Goal: Complete application form: Complete application form

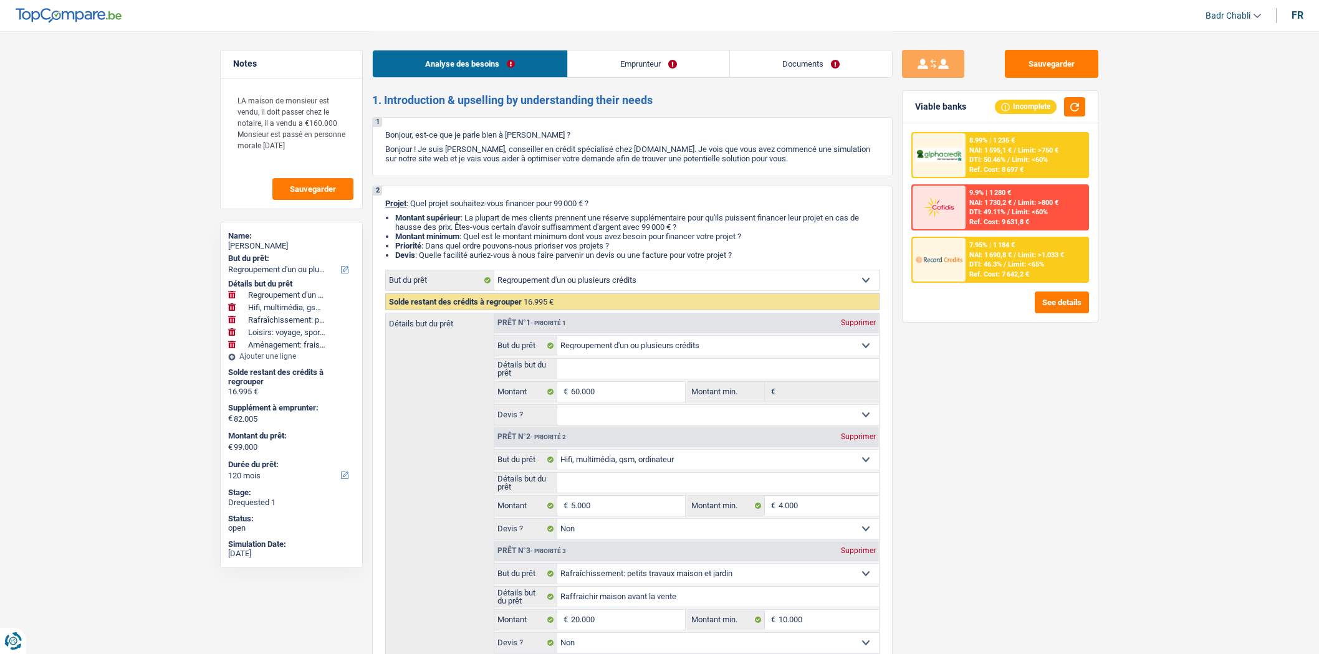
select select "refinancing"
select select "tech"
select select "houseOrGarden"
select select "hobbies"
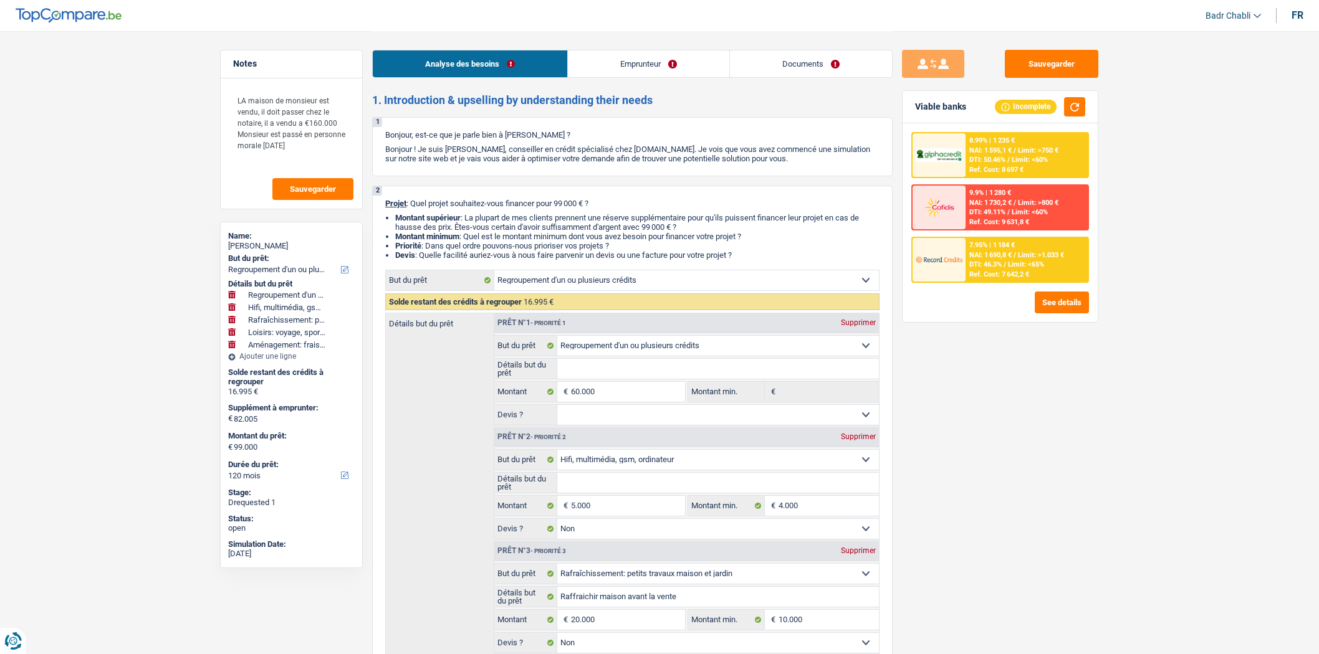
select select "movingOrInstallation"
select select "120"
select select "refinancing"
select select "tech"
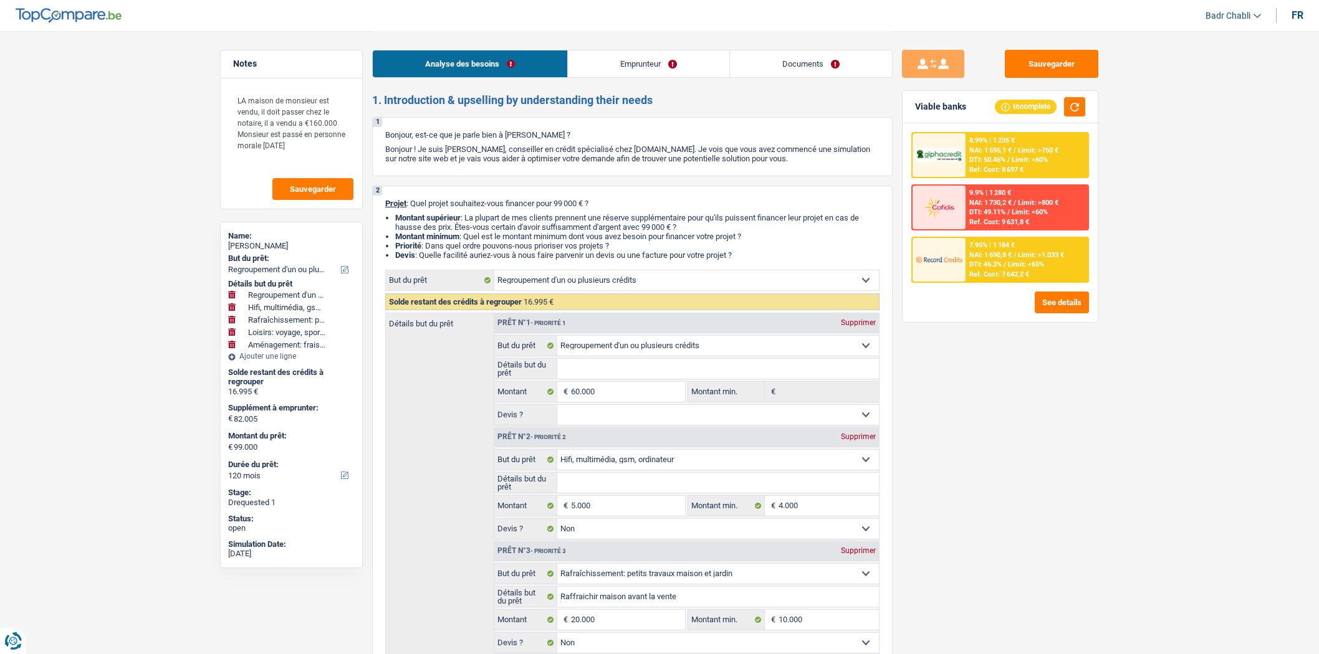
select select "false"
select select "houseOrGarden"
select select "false"
select select "hobbies"
select select "false"
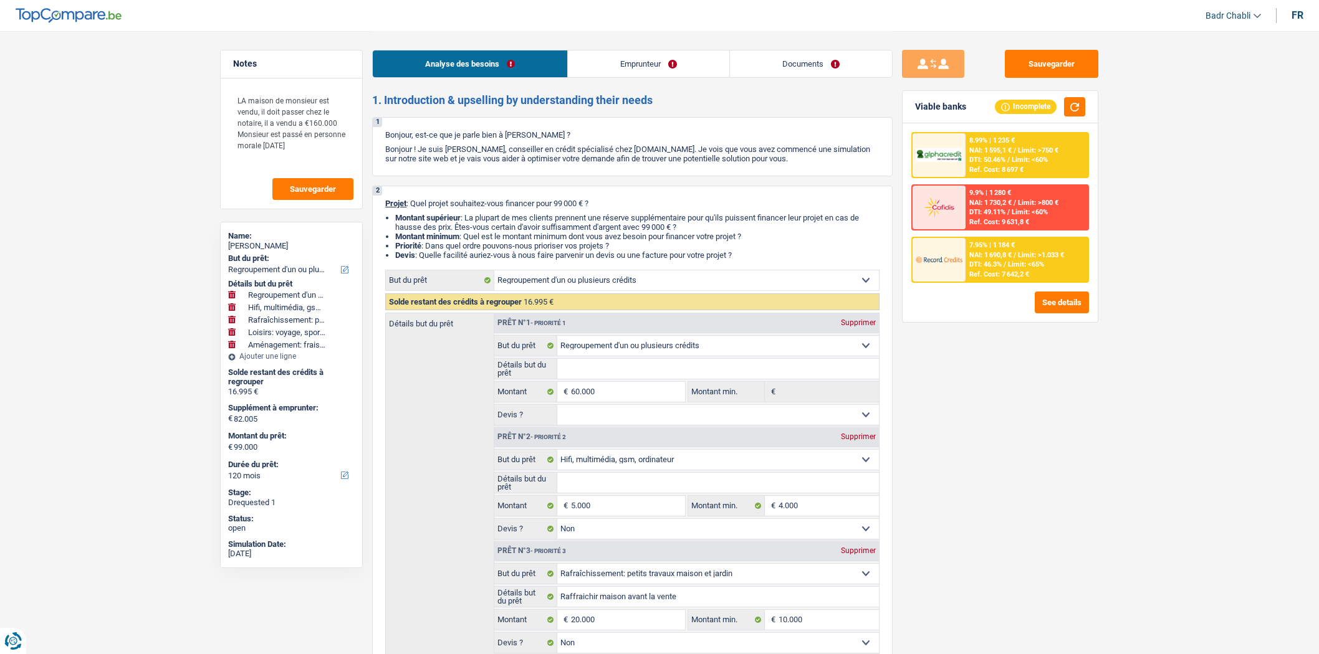
select select "movingOrInstallation"
select select "false"
select select "120"
select select "independent"
select select "netSalary"
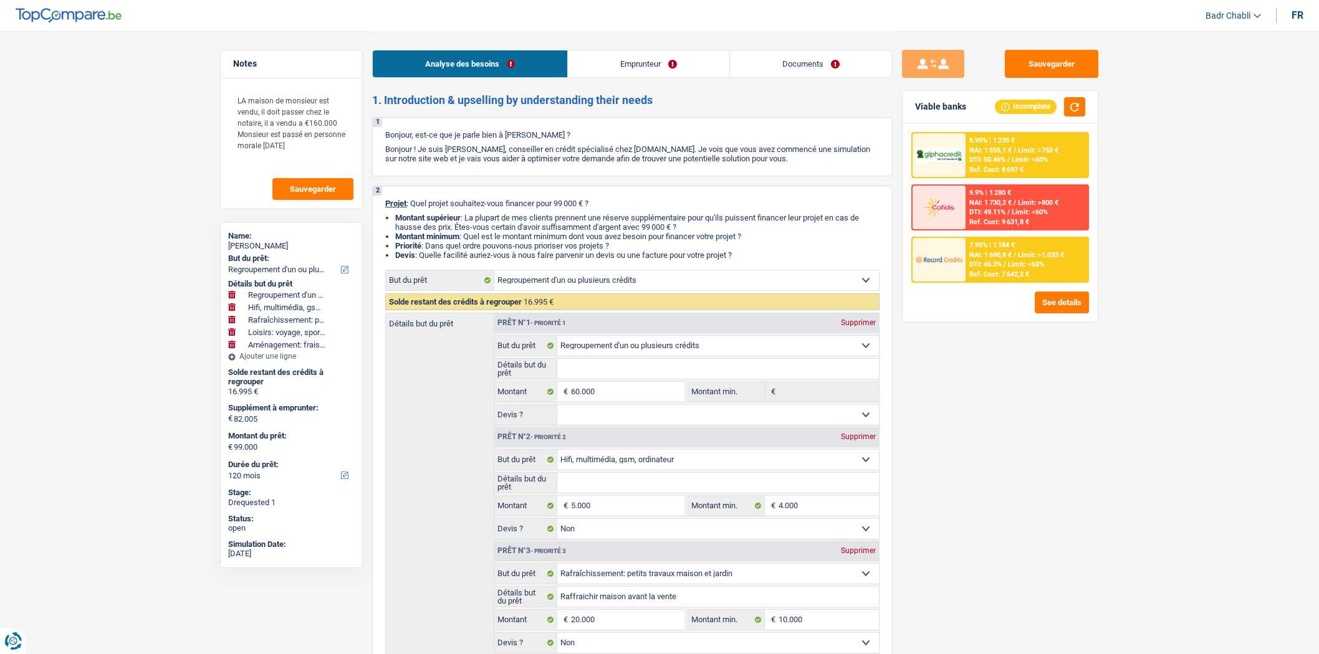
select select "rentalIncome"
select select "ownerWithMortgage"
select select "carLoan"
select select "60"
select select "mortgage"
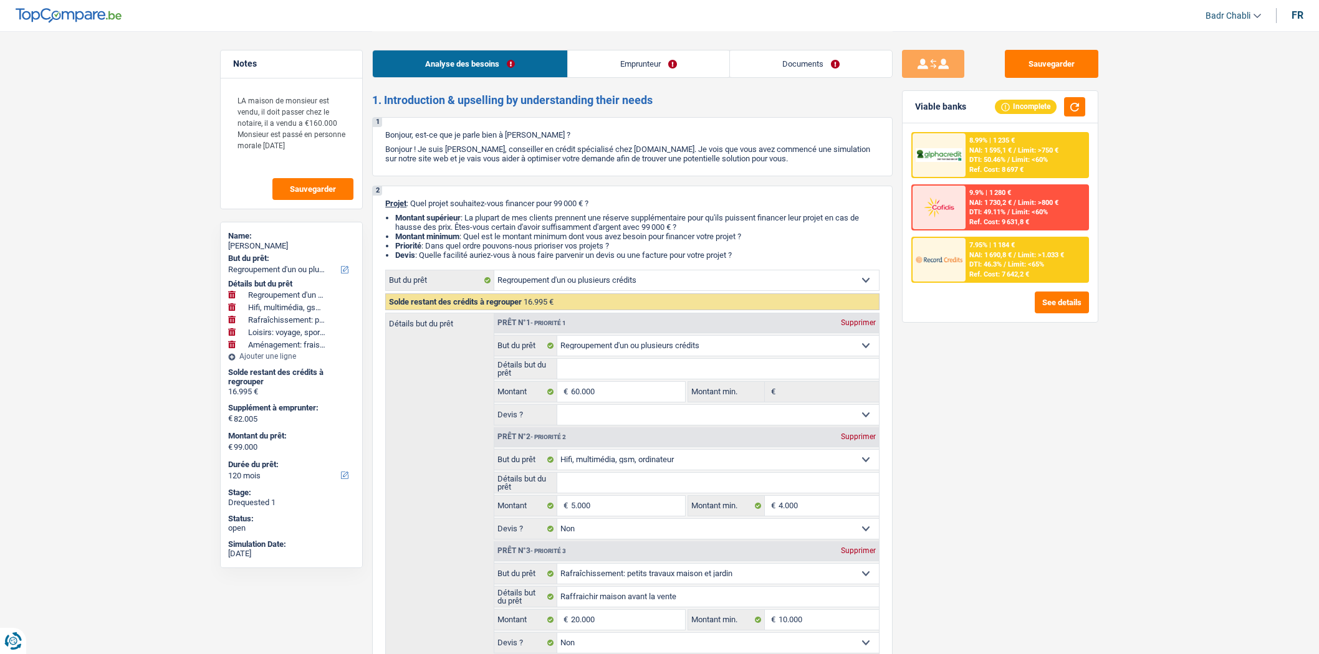
select select "240"
select select "refinancing"
select select "tech"
select select "false"
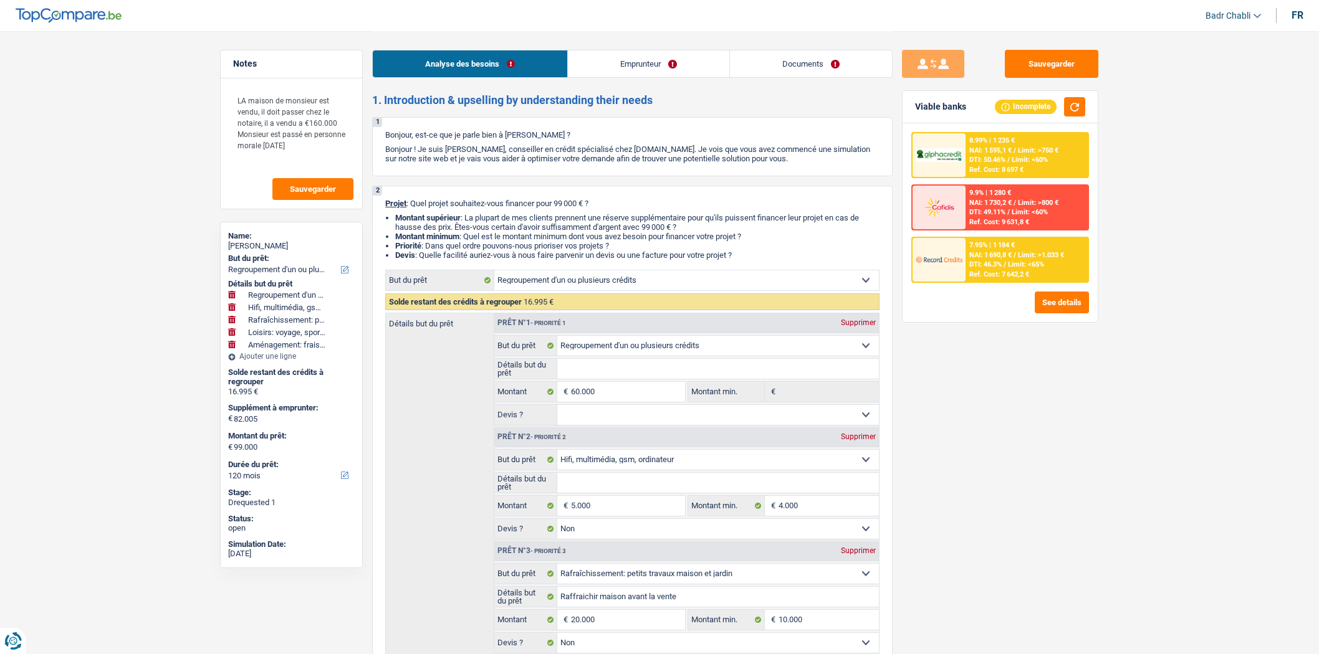
select select "houseOrGarden"
select select "false"
select select "hobbies"
select select "false"
select select "movingOrInstallation"
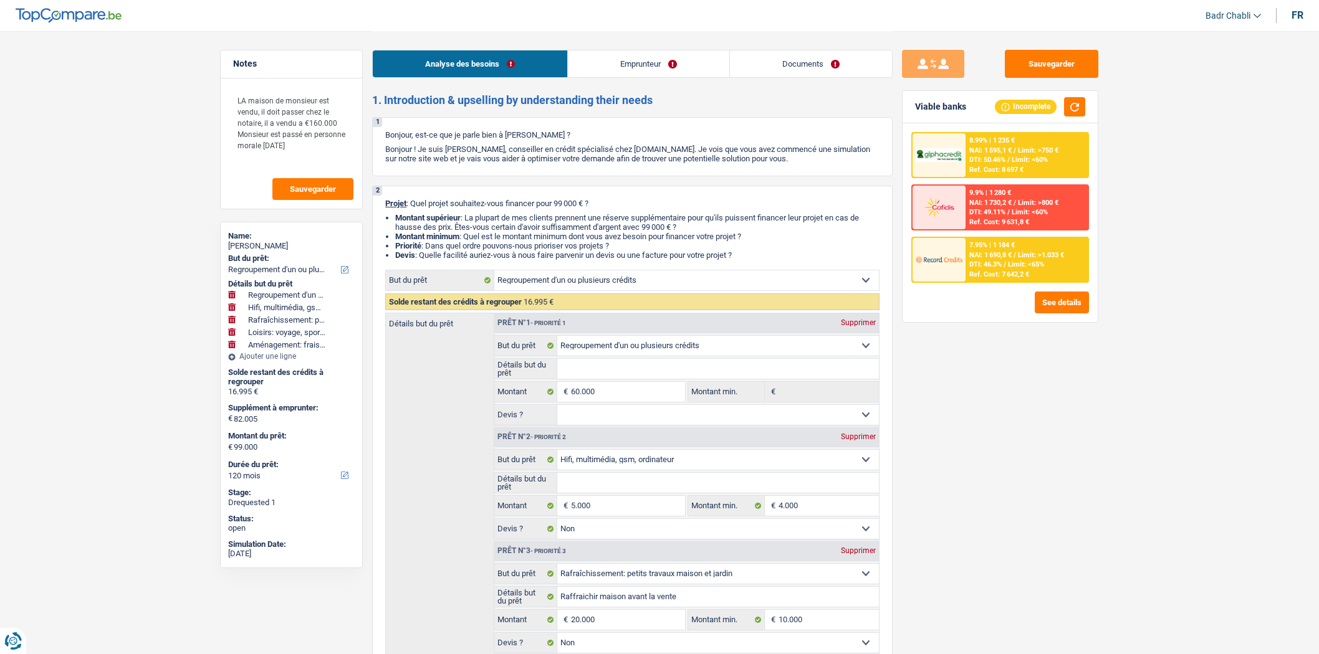
select select "false"
select select "120"
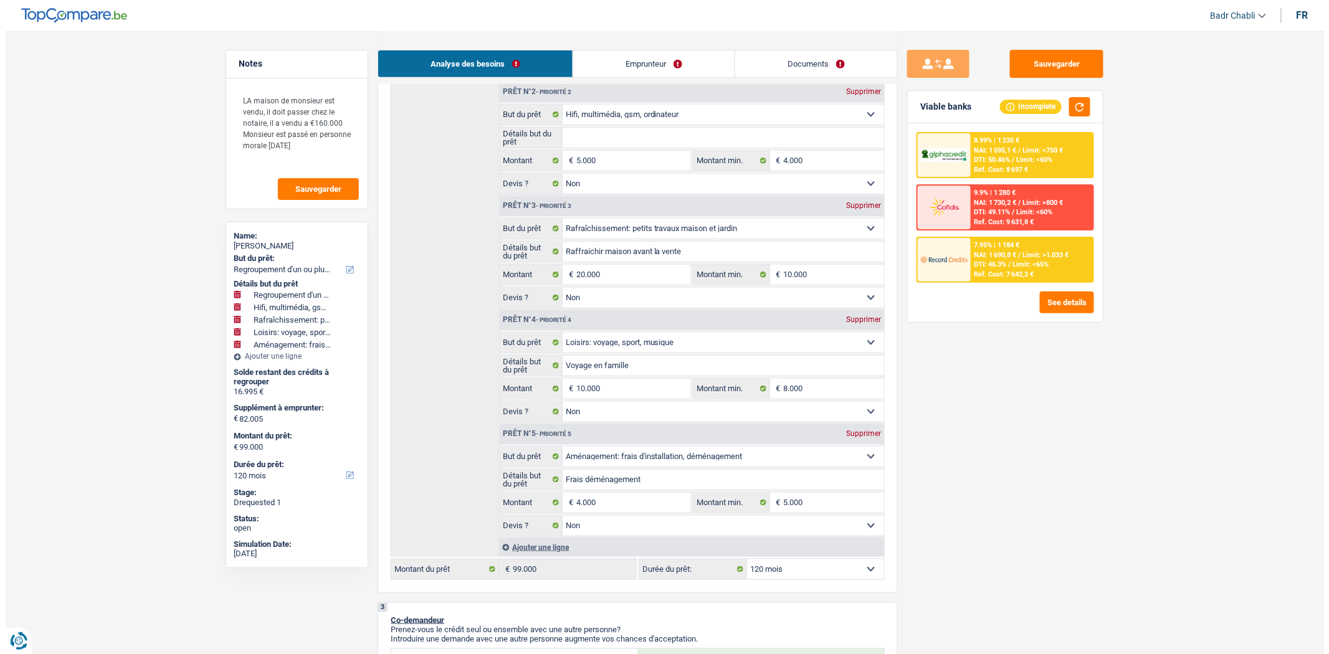
scroll to position [138, 0]
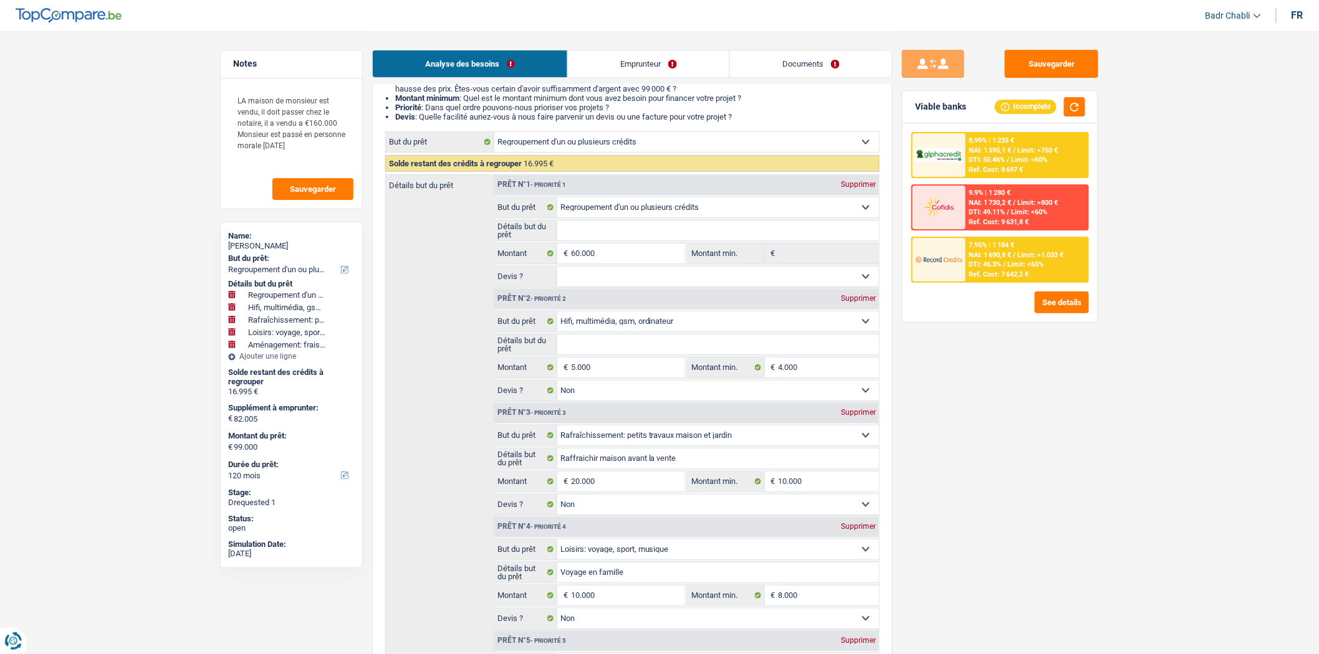
click at [1075, 375] on div "Sauvegarder Viable banks Incomplete 8.99% | 1 235 € NAI: 1 595,1 € / Limit: >75…" at bounding box center [999, 342] width 215 height 585
click at [1076, 308] on button "See details" at bounding box center [1061, 303] width 54 height 22
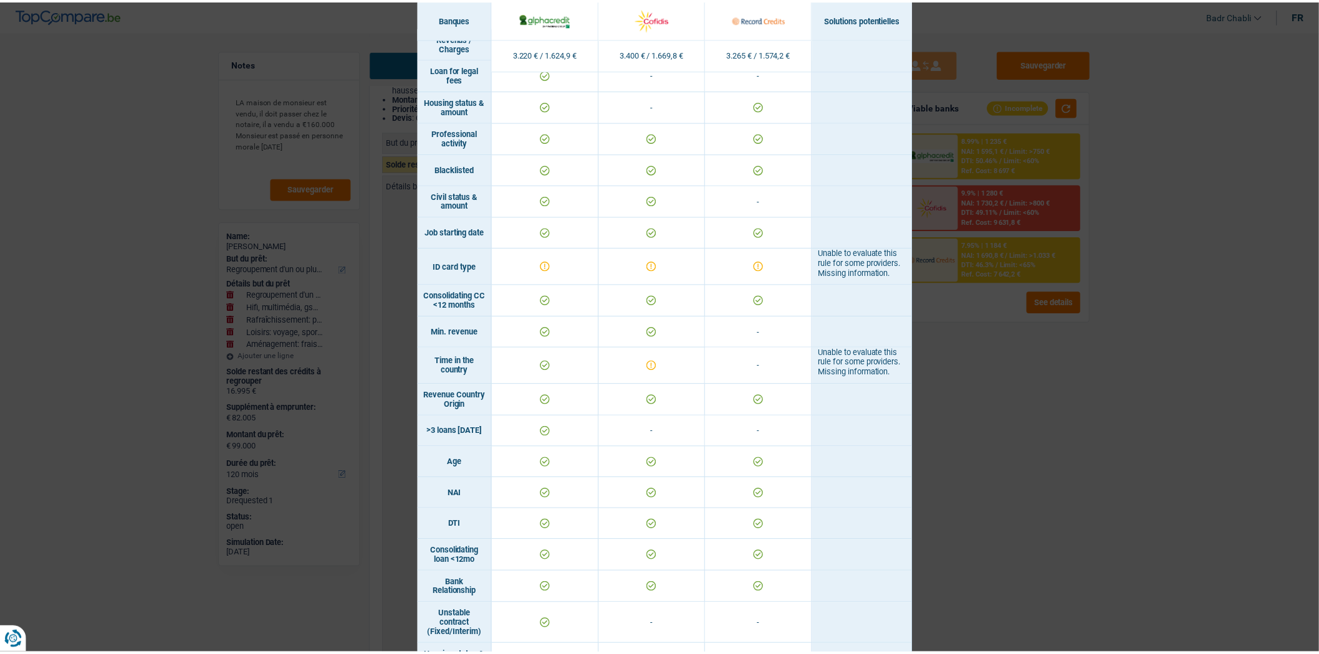
scroll to position [0, 0]
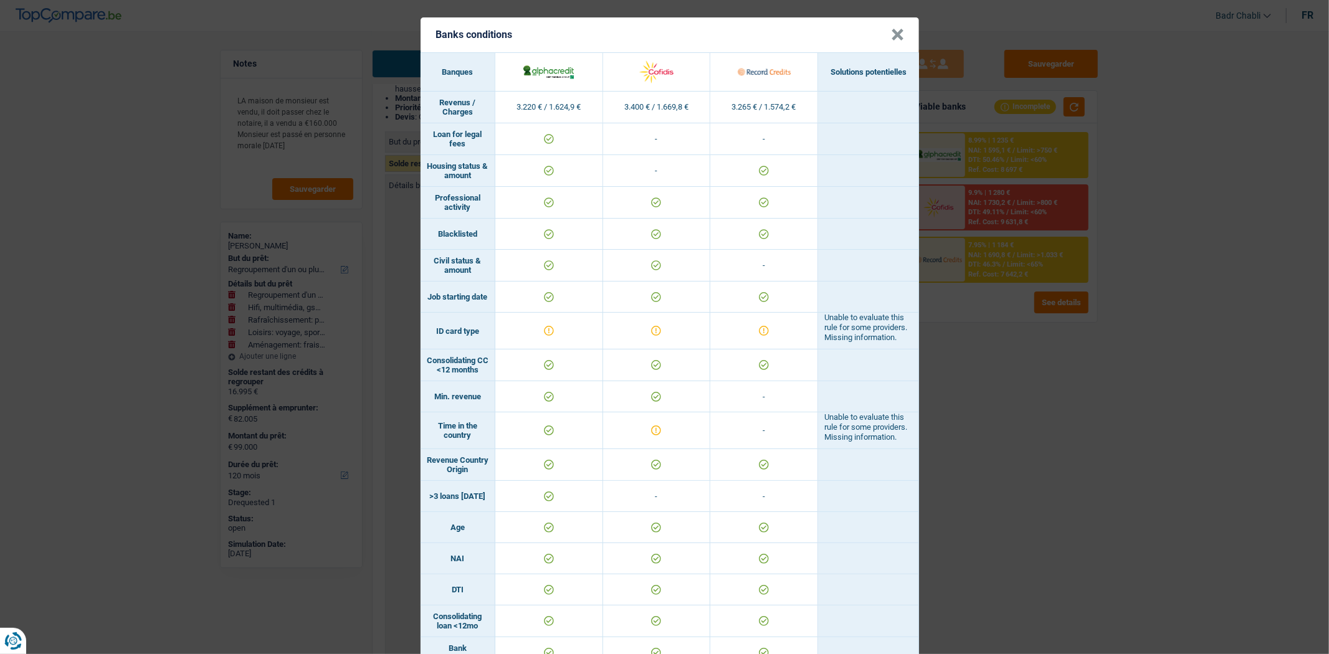
click at [892, 35] on button "×" at bounding box center [897, 35] width 13 height 12
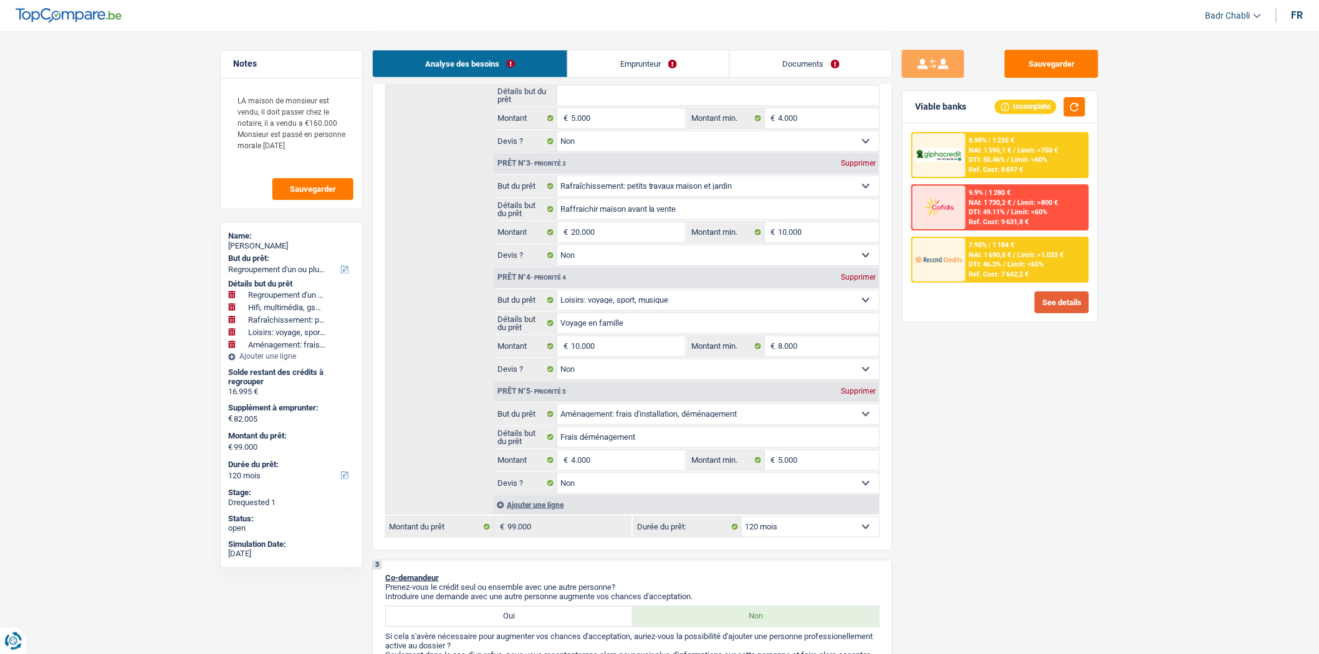
scroll to position [484, 0]
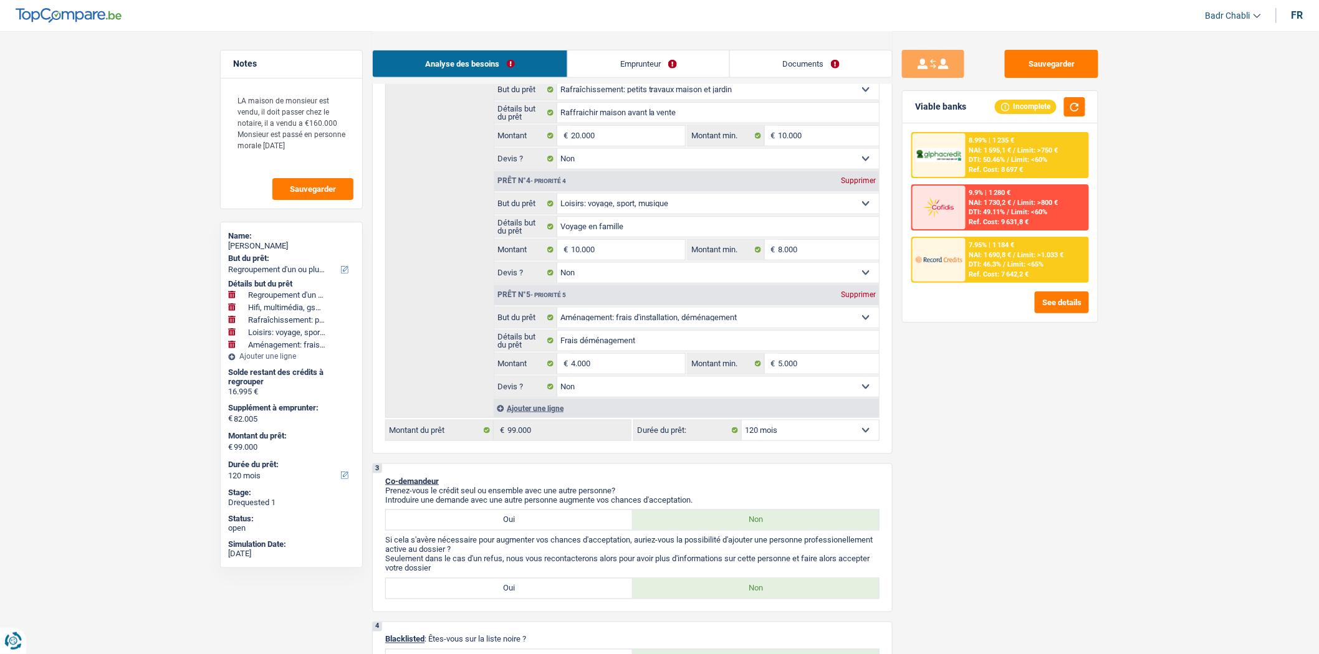
click at [652, 55] on link "Emprunteur" at bounding box center [648, 63] width 161 height 27
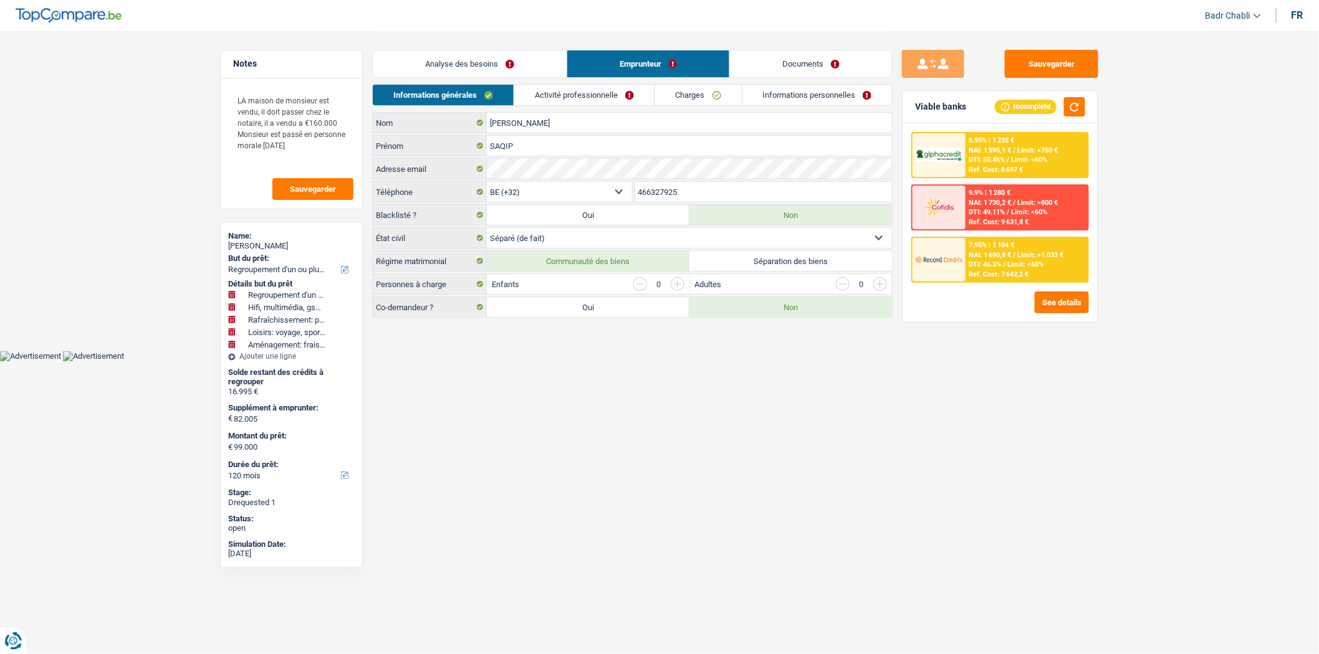
scroll to position [0, 0]
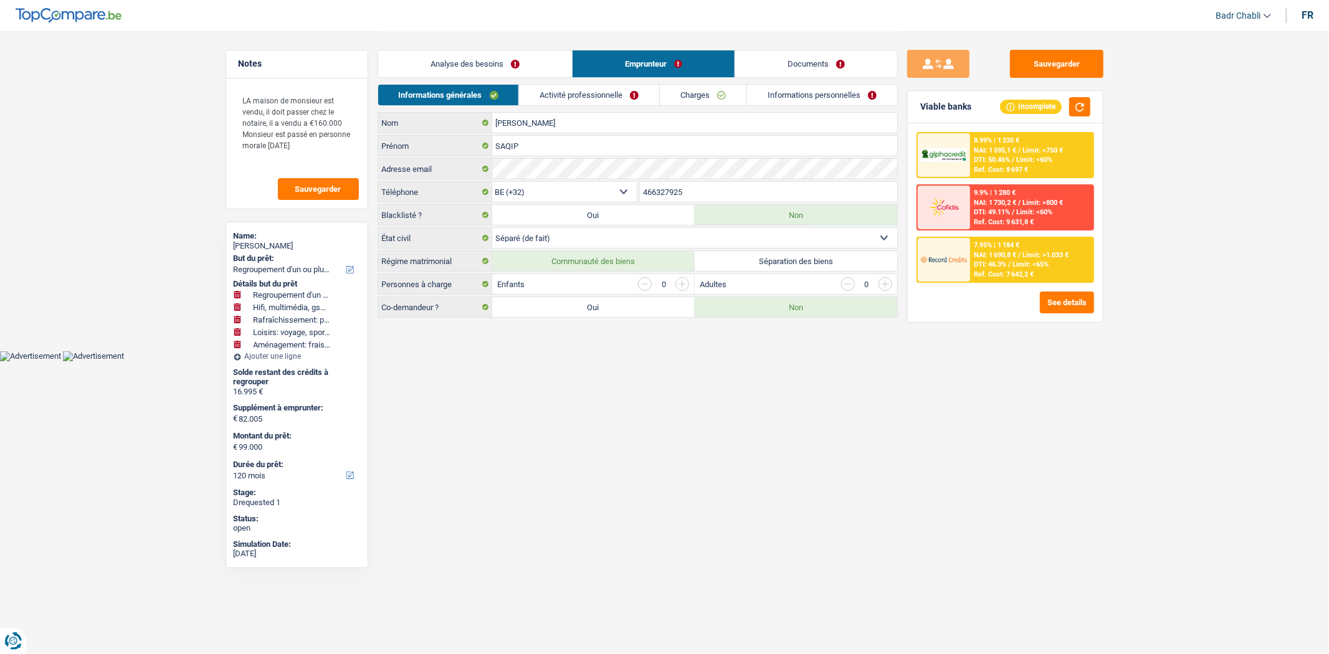
click at [711, 92] on link "Charges" at bounding box center [703, 95] width 87 height 21
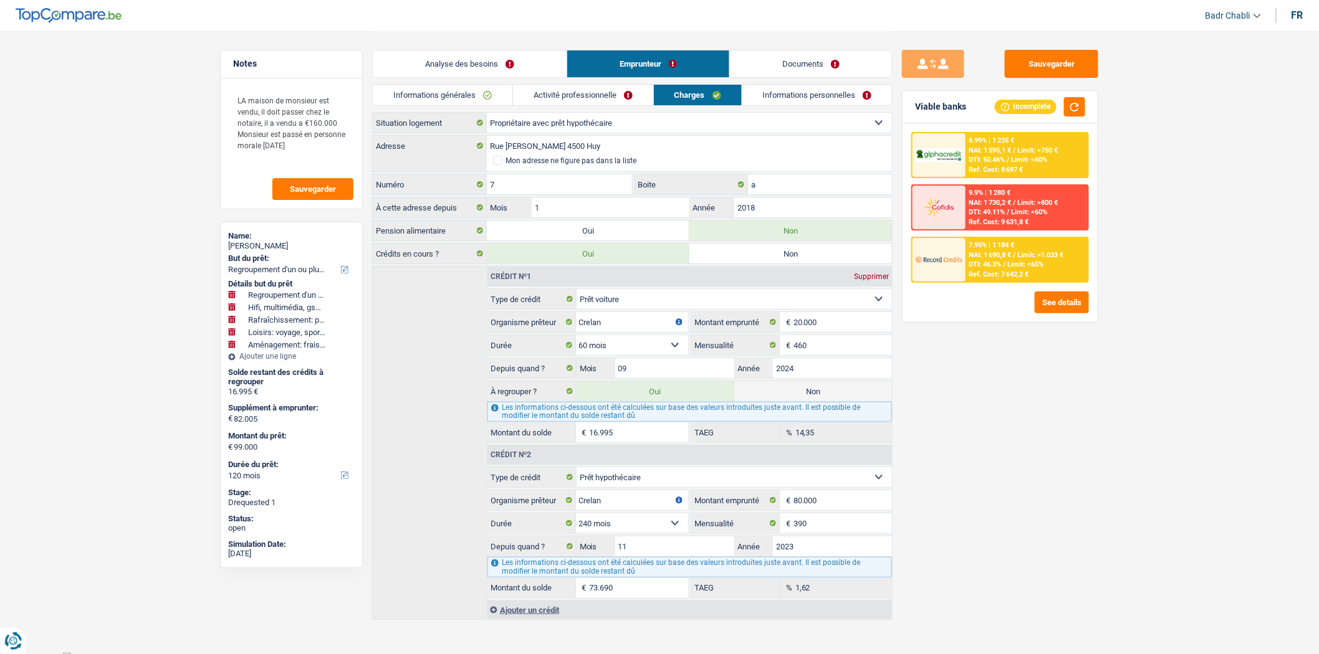
click at [513, 69] on link "Analyse des besoins" at bounding box center [470, 63] width 194 height 27
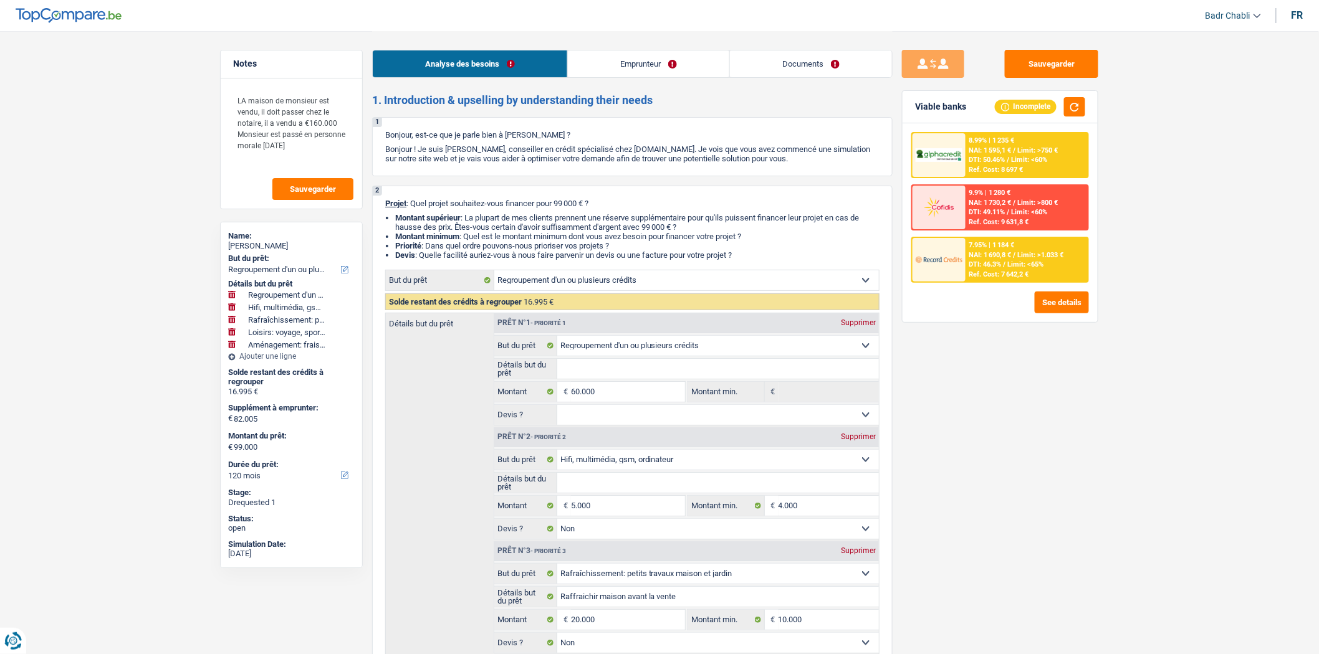
click at [860, 326] on div "Supprimer" at bounding box center [858, 322] width 41 height 7
select select "tech"
select select "houseOrGarden"
select select "hobbies"
select select "movingOrInstallation"
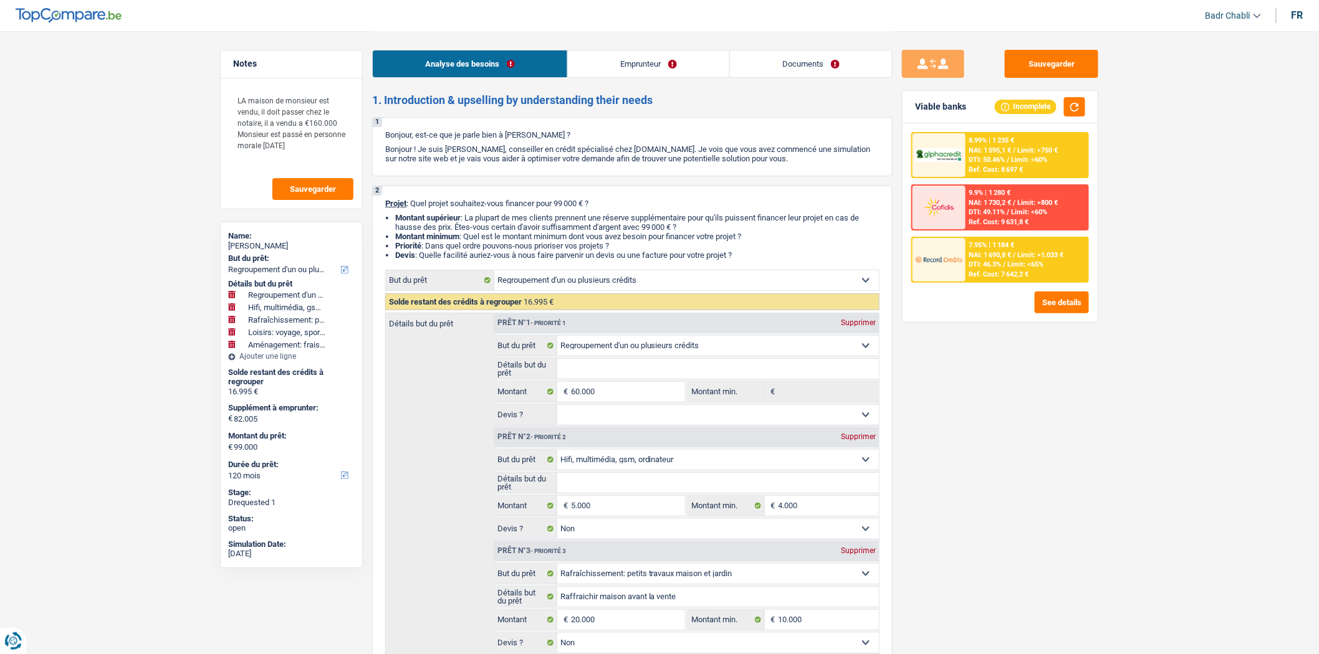
type input "22.005"
type input "39.000"
select select "144"
select select "tech"
type input "5.000"
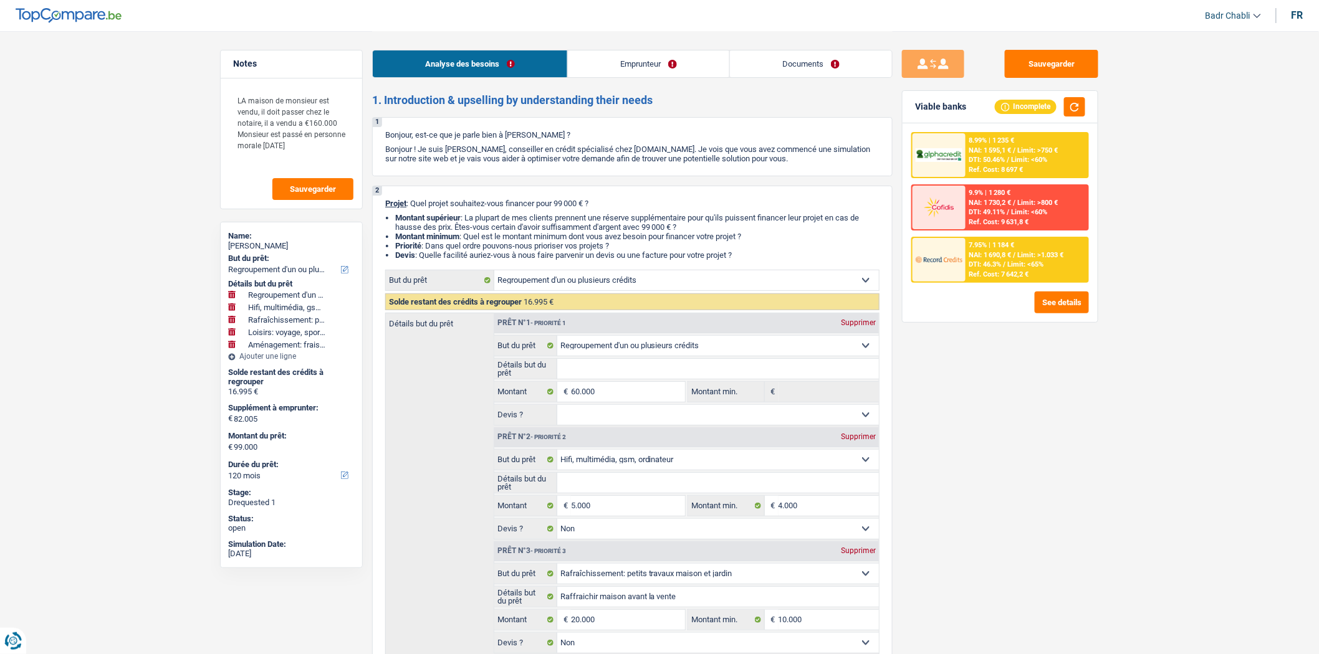
type input "4.000"
select select "false"
select select "houseOrGarden"
type input "Raffraichir maison avant la vente"
type input "20.000"
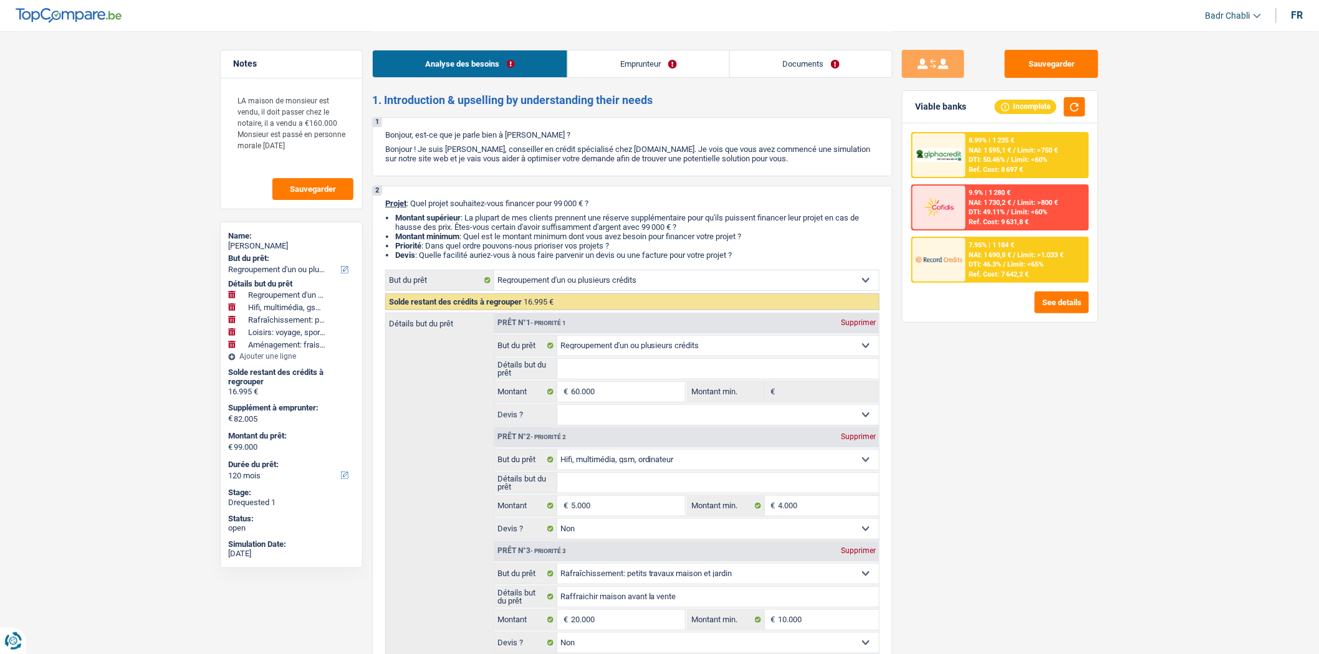
type input "10.000"
select select "hobbies"
type input "Voyage en famille"
type input "10.000"
type input "8.000"
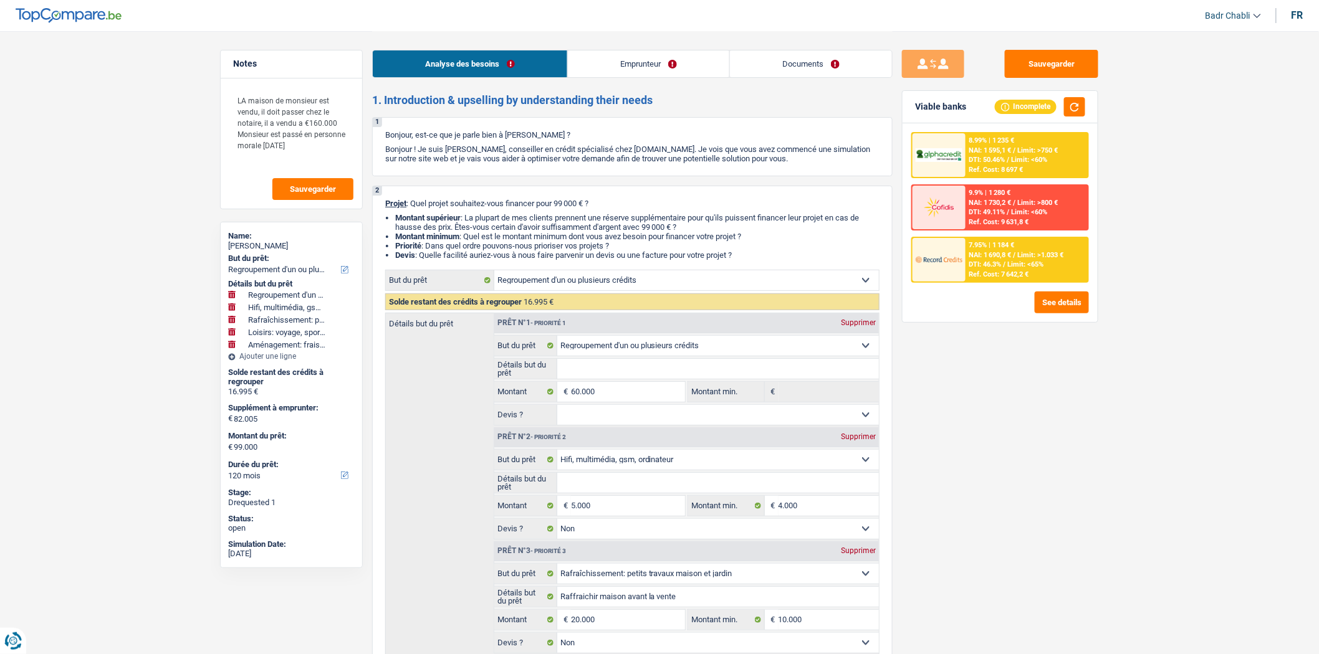
select select "movingOrInstallation"
type input "Frais déménagement"
type input "4.000"
type input "5.000"
type input "39.000"
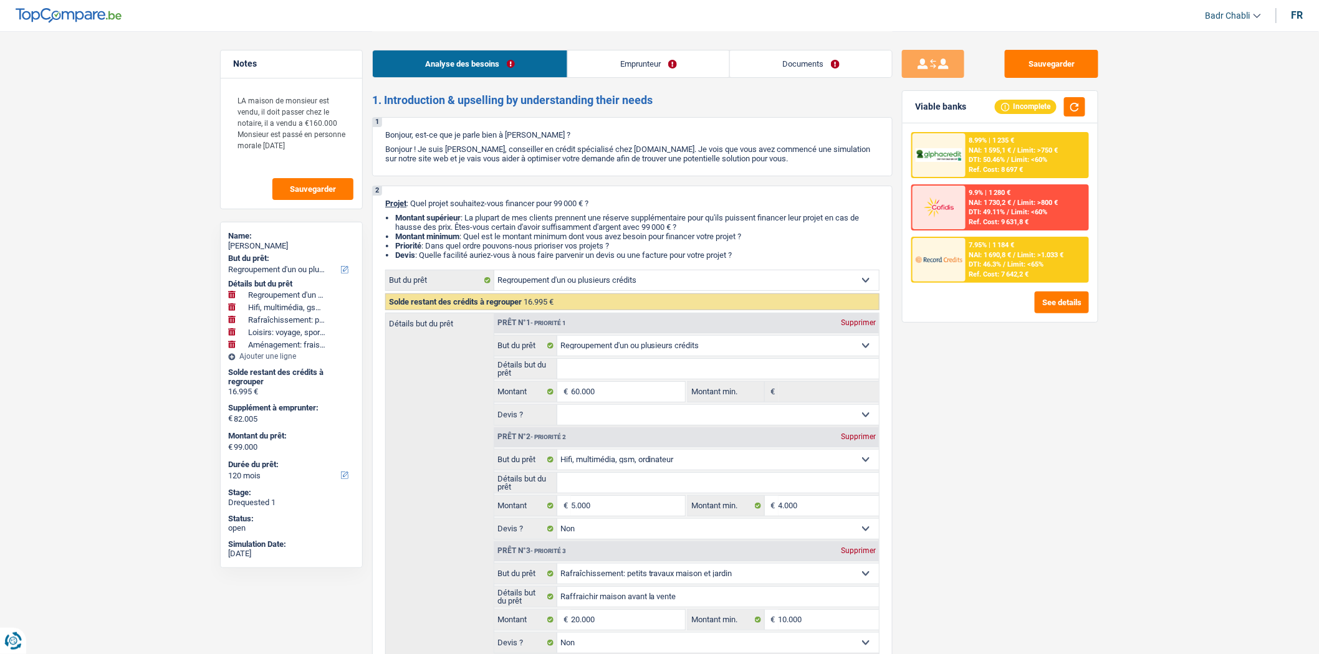
select select "144"
select select "tech"
type input "5.000"
type input "4.000"
select select "false"
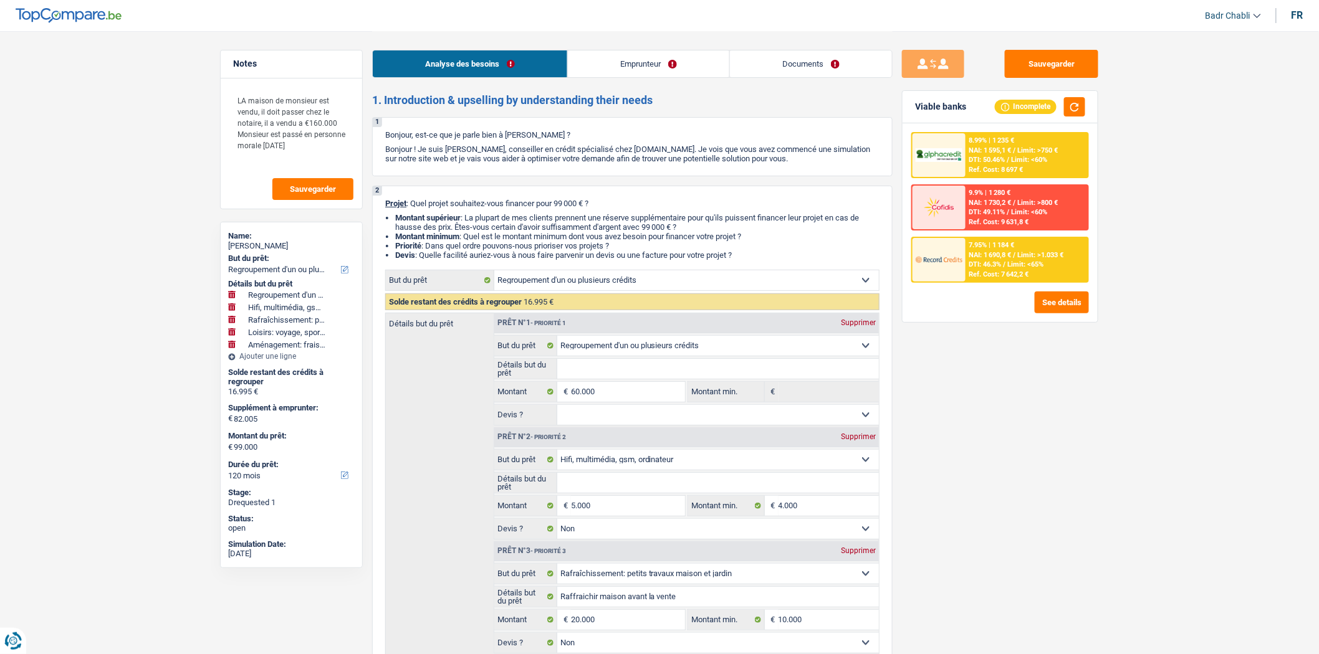
select select "houseOrGarden"
type input "Raffraichir maison avant la vente"
type input "20.000"
type input "10.000"
select select "hobbies"
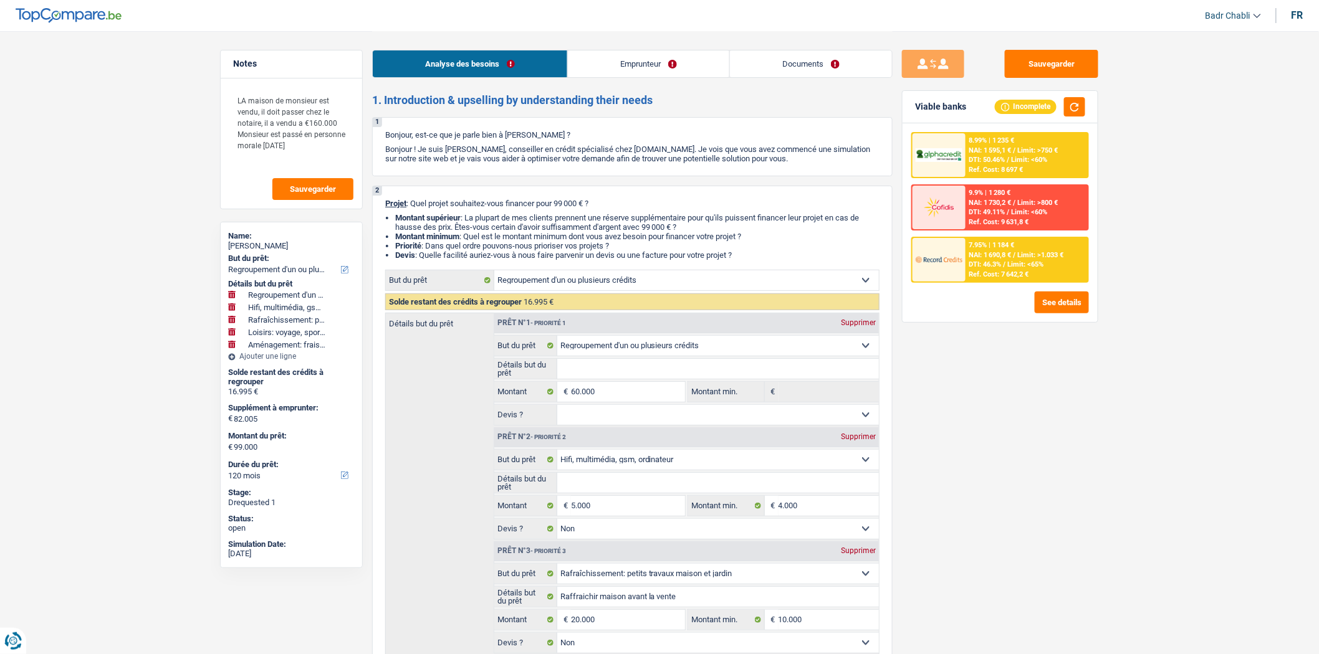
type input "Voyage en famille"
type input "10.000"
type input "8.000"
select select "movingOrInstallation"
type input "Frais déménagement"
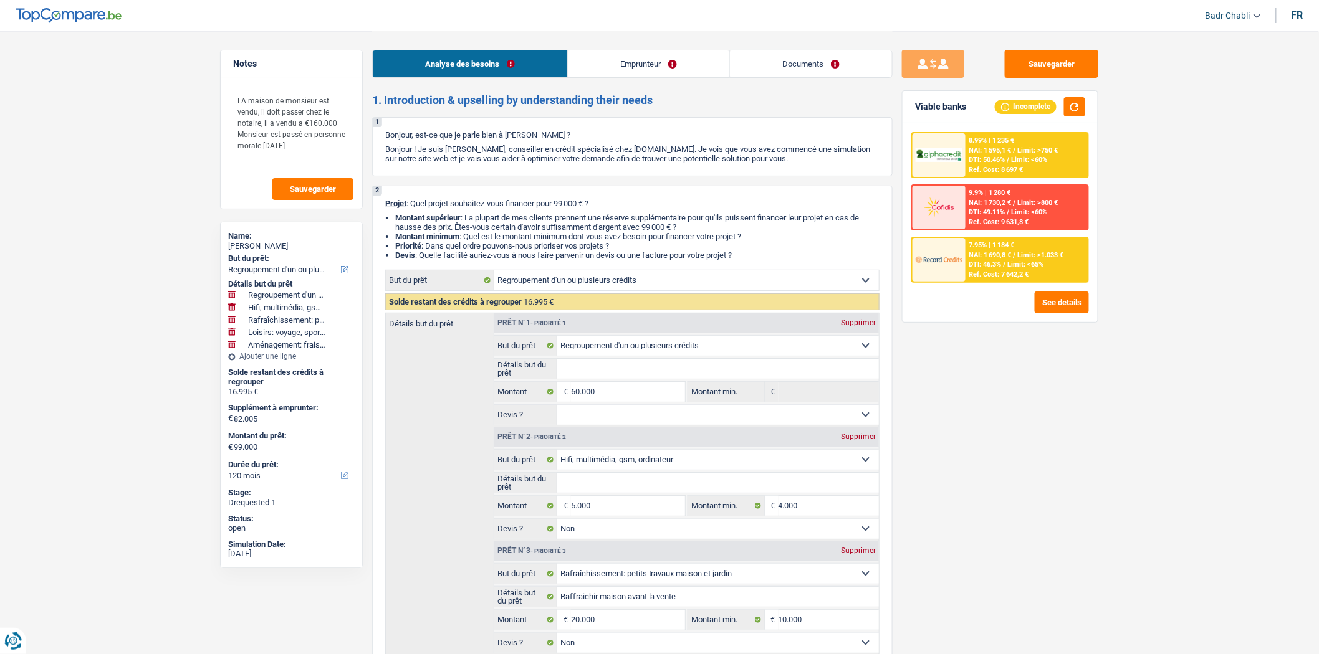
type input "4.000"
type input "5.000"
type input "39.000"
select select "144"
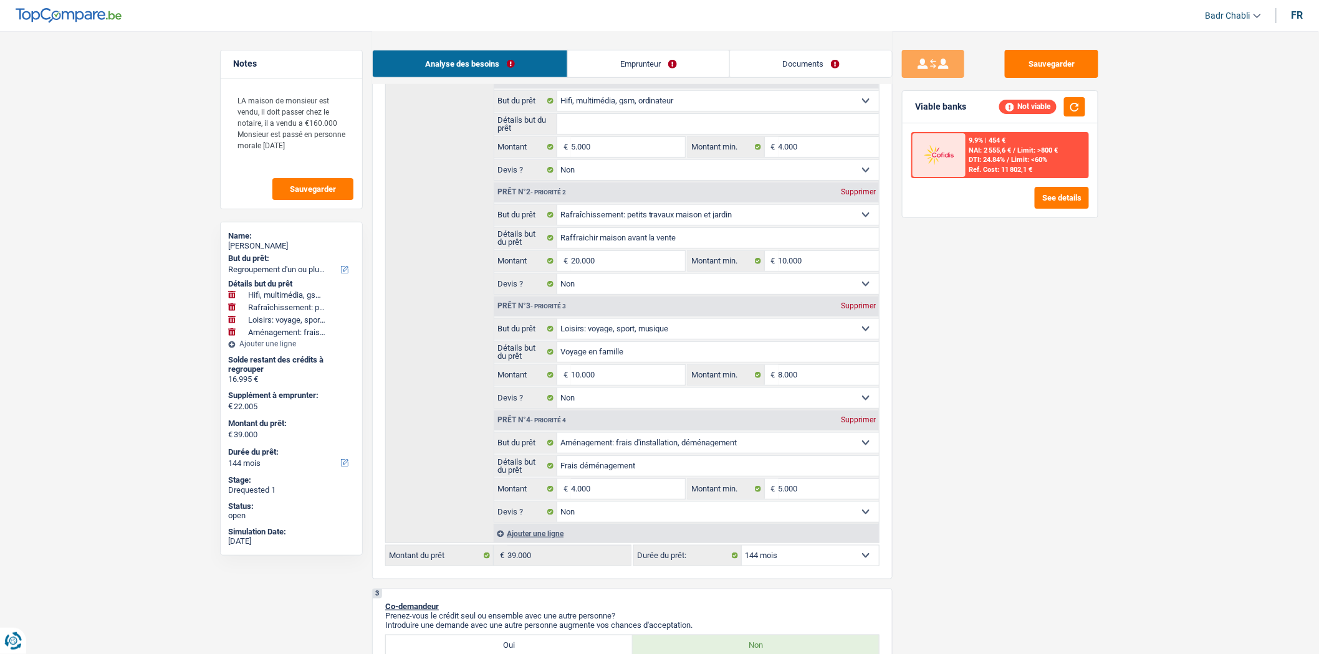
scroll to position [277, 0]
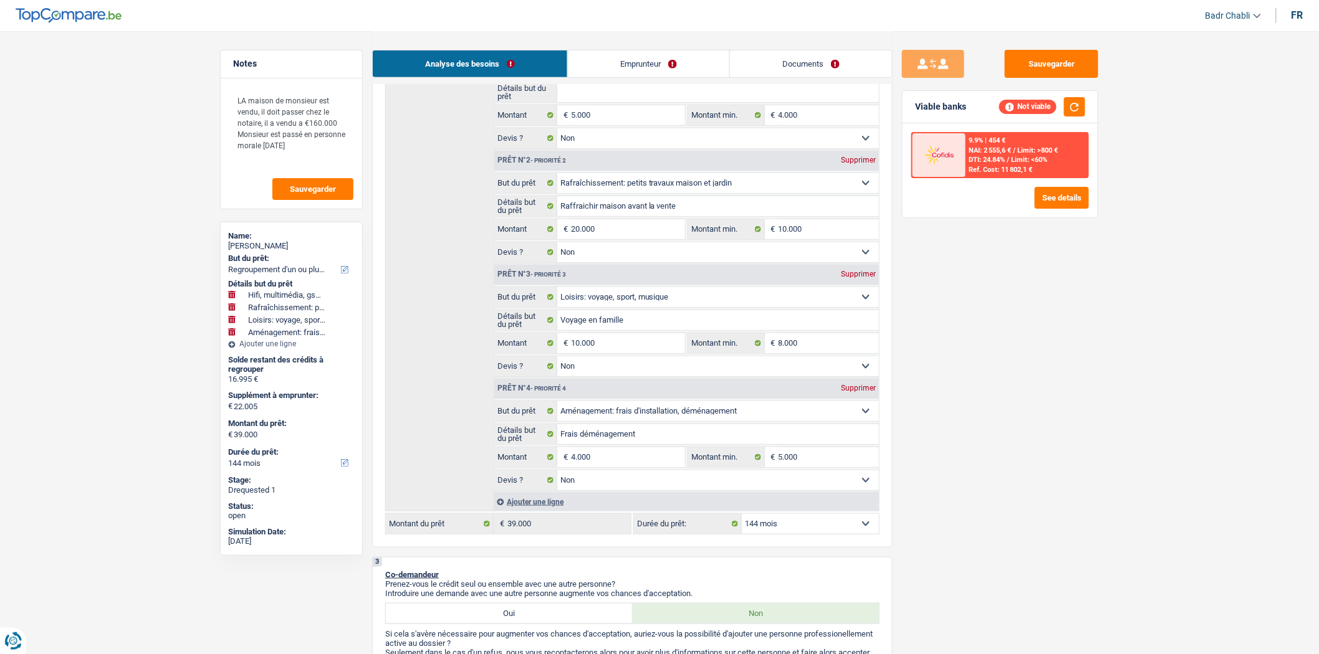
click at [816, 534] on select "12 mois 18 mois 24 mois 30 mois 36 mois 42 mois 48 mois 60 mois 72 mois 84 mois…" at bounding box center [810, 524] width 137 height 20
select select "120"
click at [742, 520] on select "12 mois 18 mois 24 mois 30 mois 36 mois 42 mois 48 mois 60 mois 72 mois 84 mois…" at bounding box center [810, 524] width 137 height 20
select select "120"
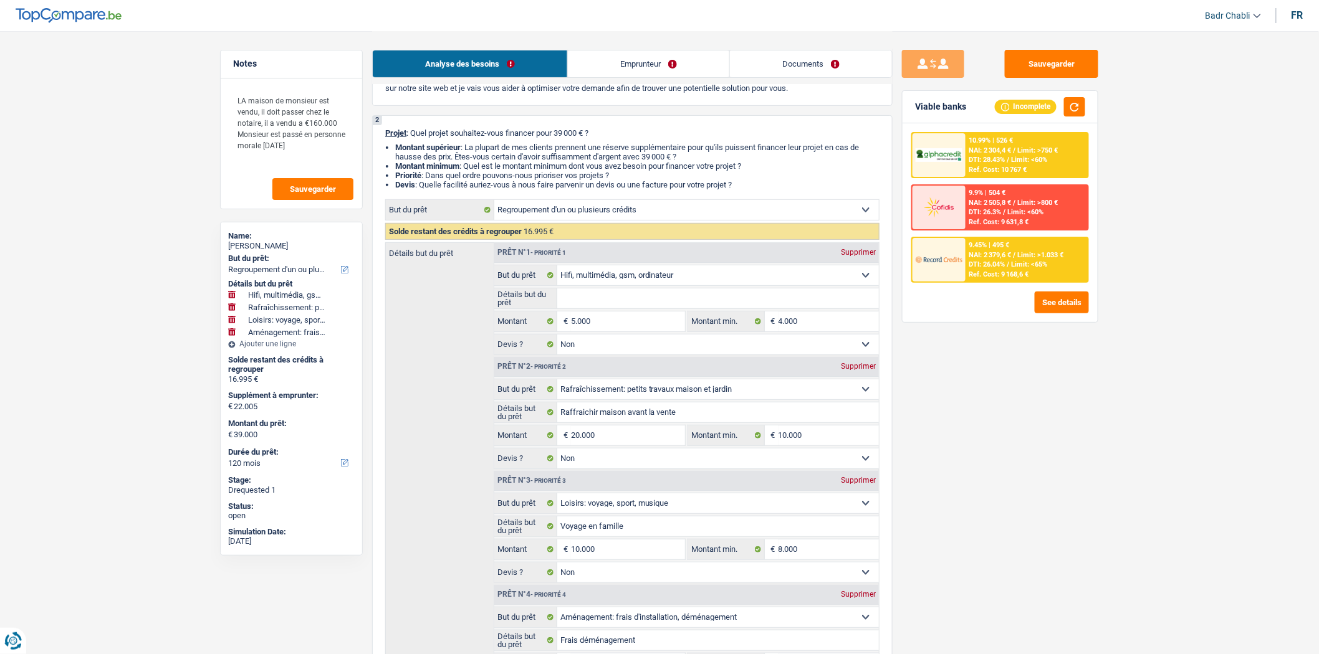
scroll to position [69, 0]
click at [872, 257] on div "Supprimer" at bounding box center [858, 253] width 41 height 7
select select "houseOrGarden"
select select "hobbies"
select select "movingOrInstallation"
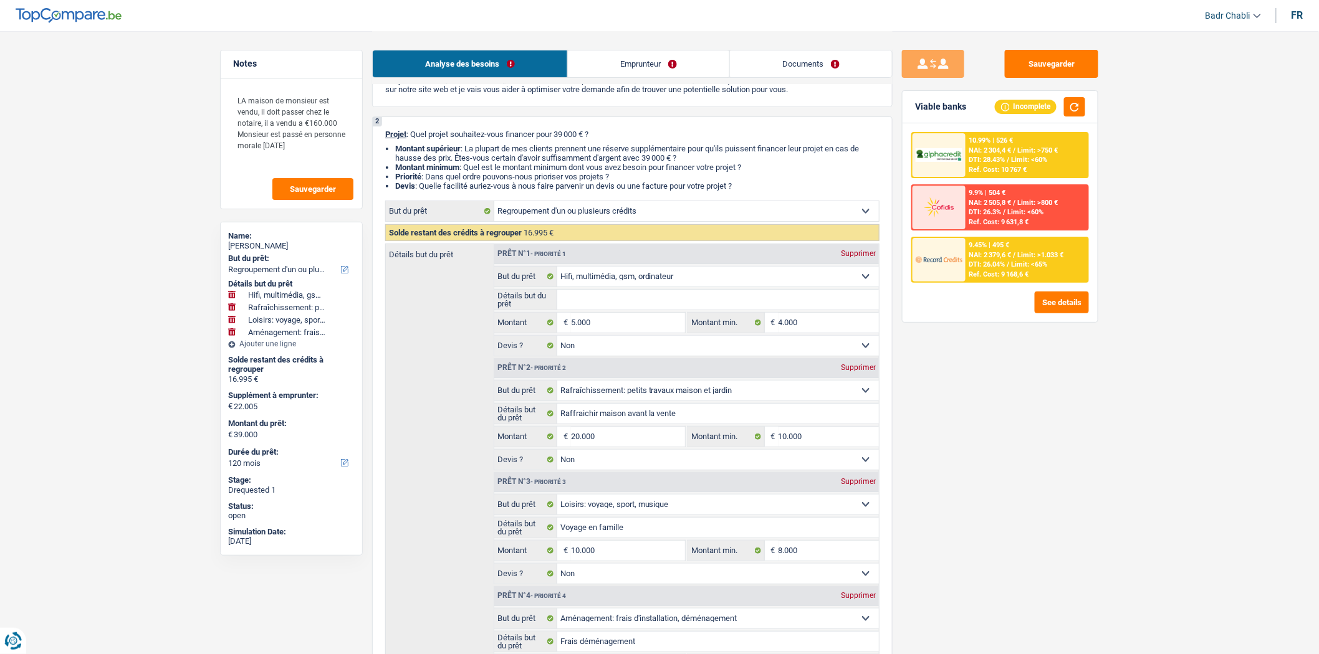
type input "17.005"
type input "34.000"
select select "houseOrGarden"
type input "Raffraichir maison avant la vente"
type input "20.000"
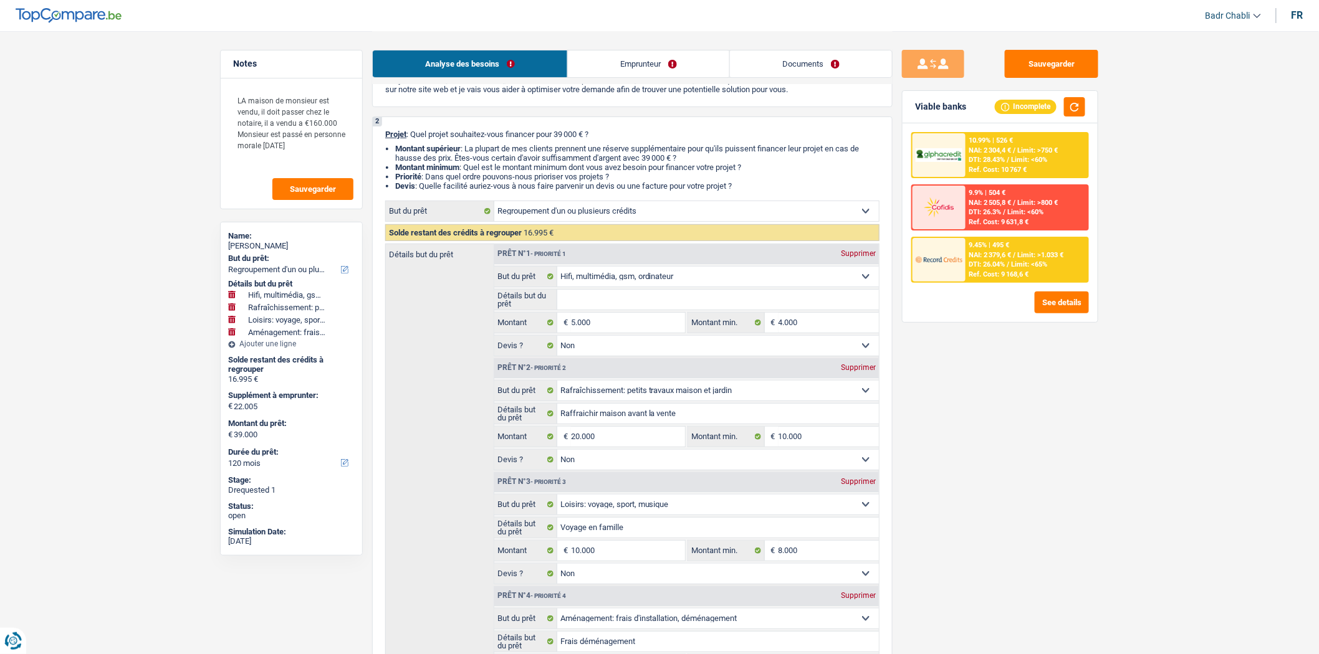
type input "10.000"
select select "hobbies"
type input "Voyage en famille"
type input "10.000"
type input "8.000"
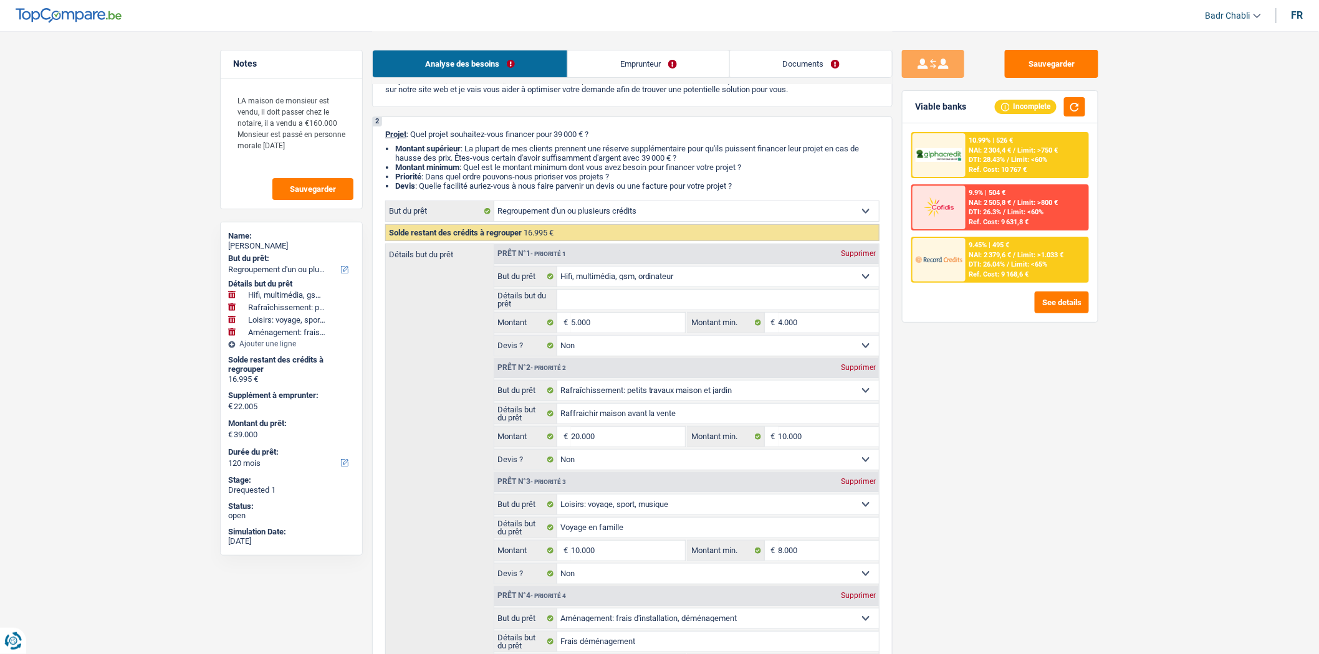
select select "movingOrInstallation"
type input "Frais déménagement"
type input "4.000"
type input "5.000"
type input "34.000"
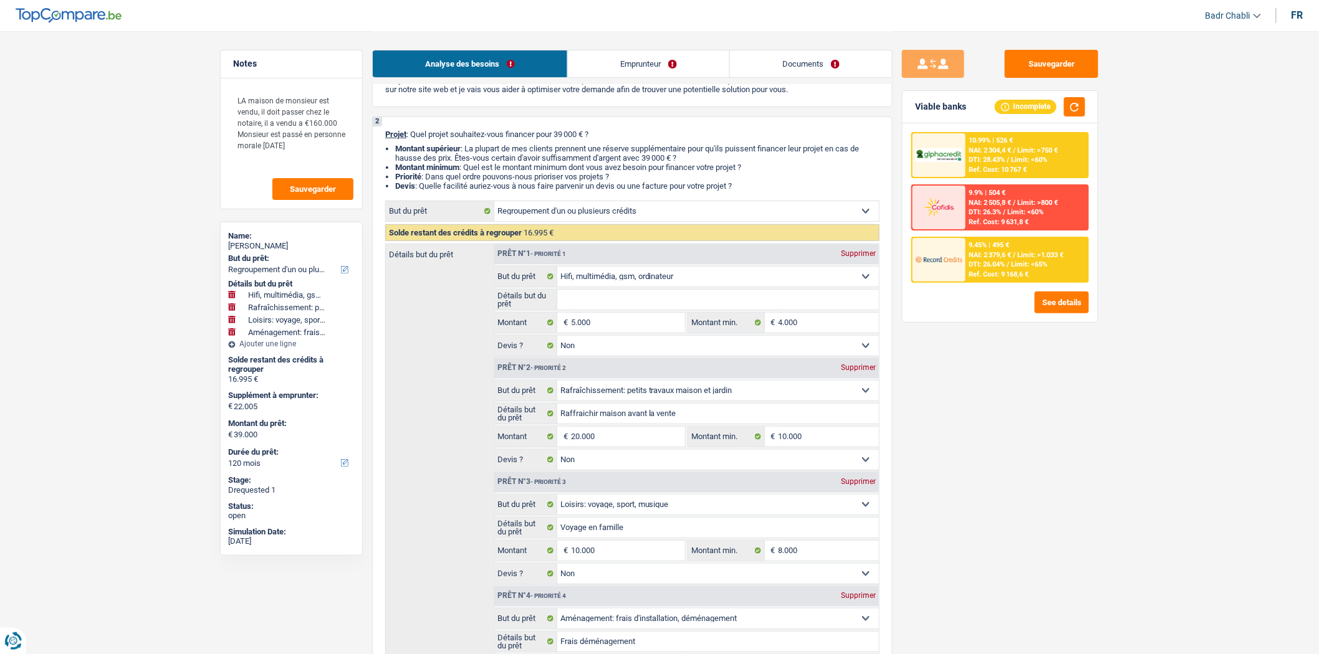
select select "houseOrGarden"
type input "Raffraichir maison avant la vente"
type input "20.000"
type input "10.000"
select select "hobbies"
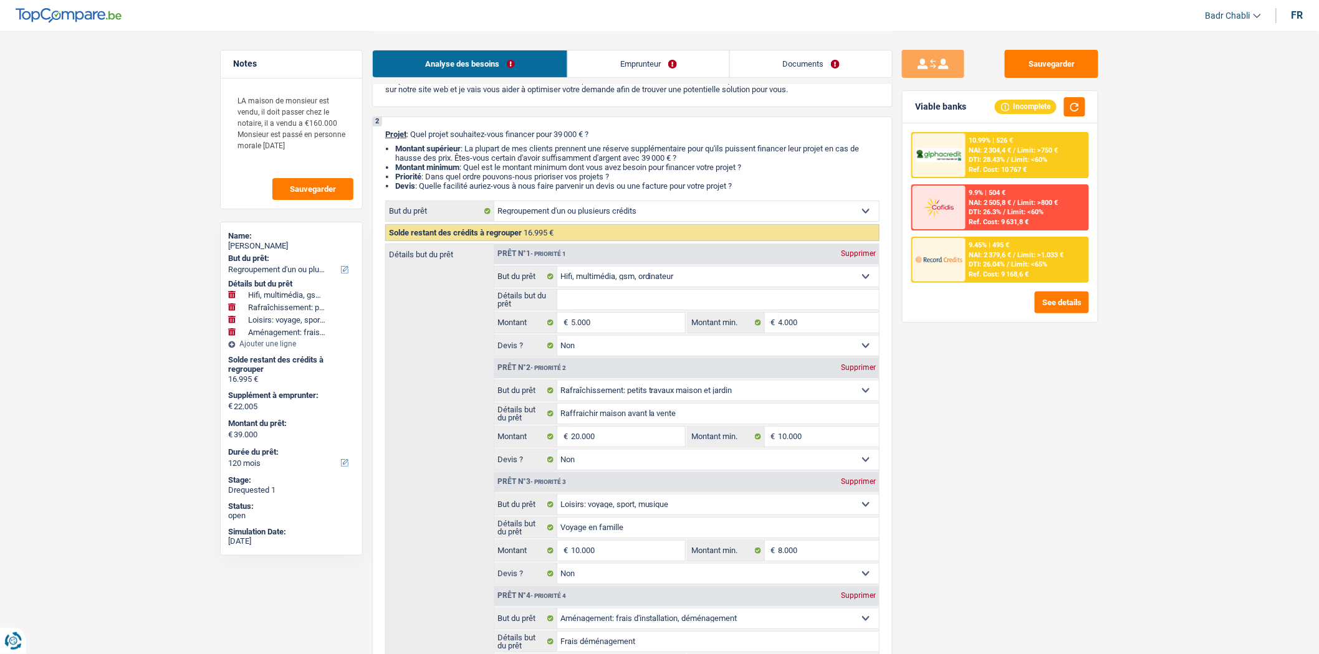
type input "Voyage en famille"
type input "10.000"
type input "8.000"
select select "movingOrInstallation"
type input "Frais déménagement"
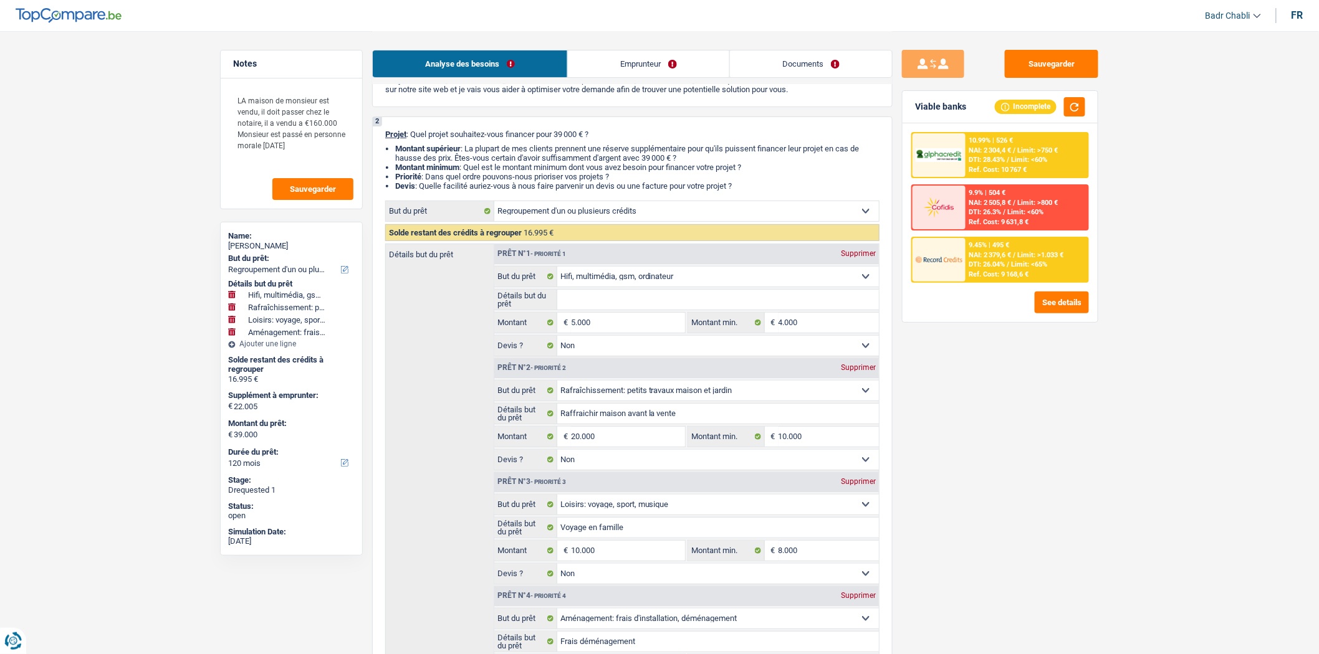
type input "4.000"
type input "5.000"
type input "34.000"
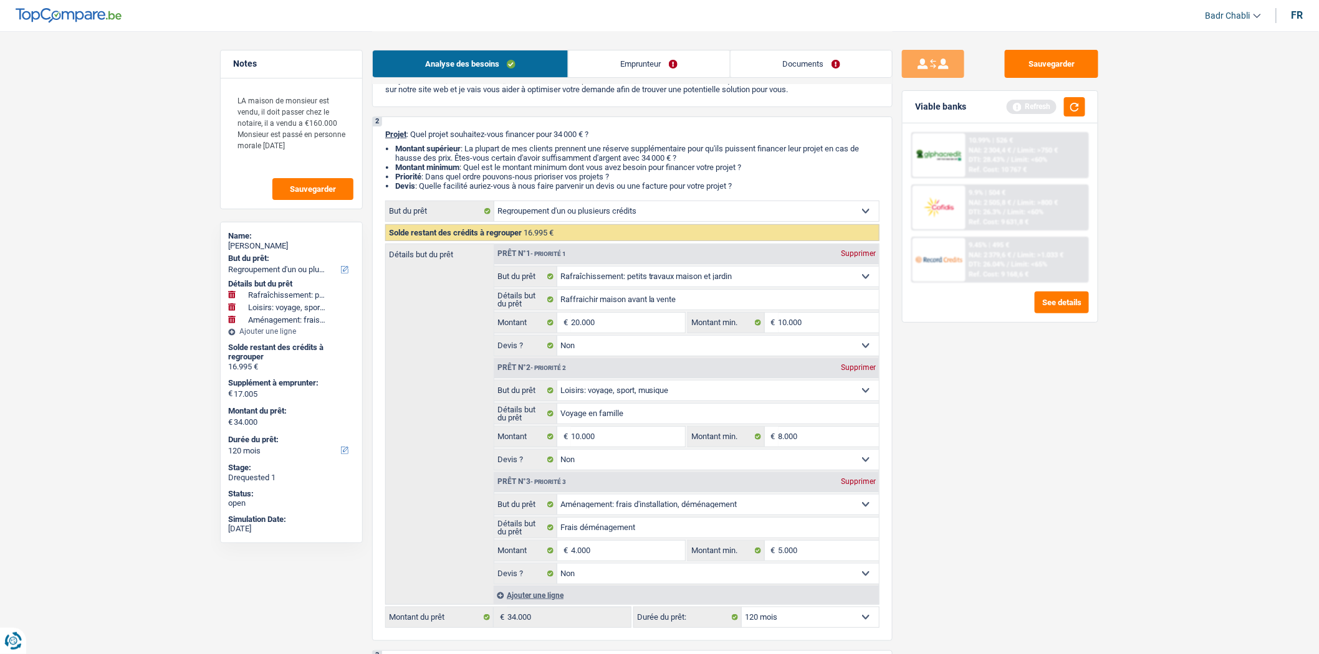
click at [872, 257] on div "Supprimer" at bounding box center [858, 253] width 41 height 7
select select "hobbies"
select select "movingOrInstallation"
type input "-2.995"
type input "14.000"
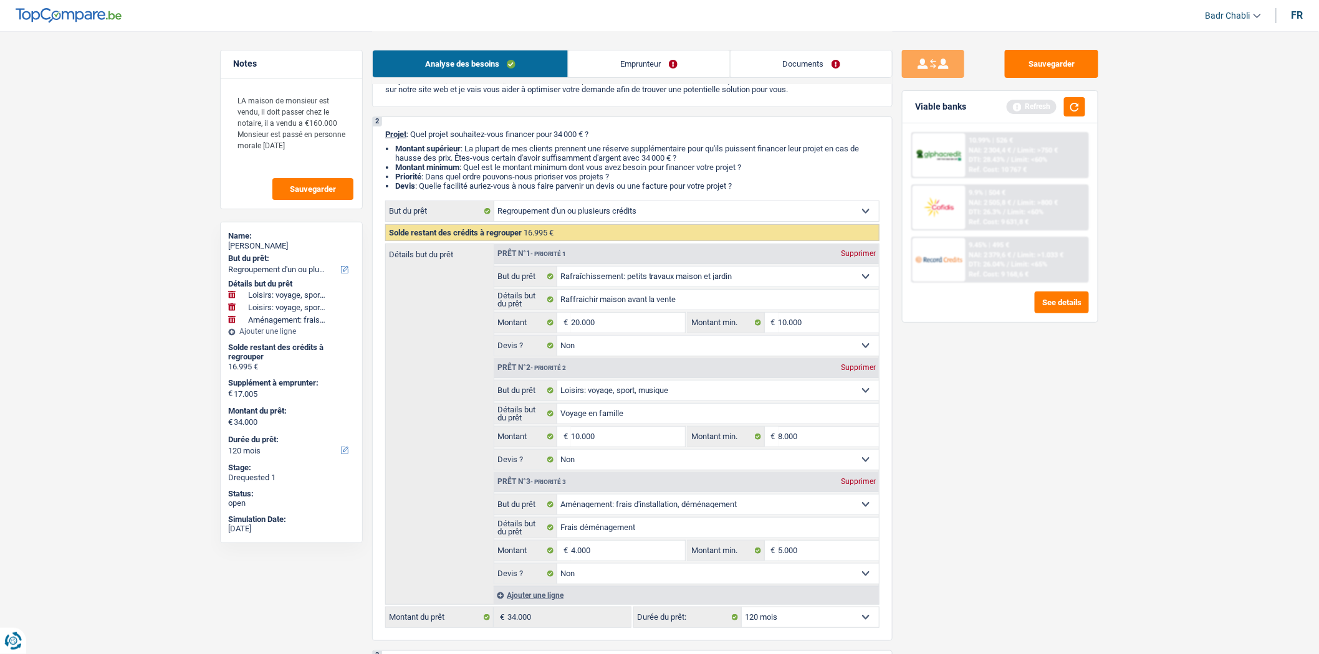
select select "60"
select select "hobbies"
type input "Voyage en famille"
type input "10.000"
type input "8.000"
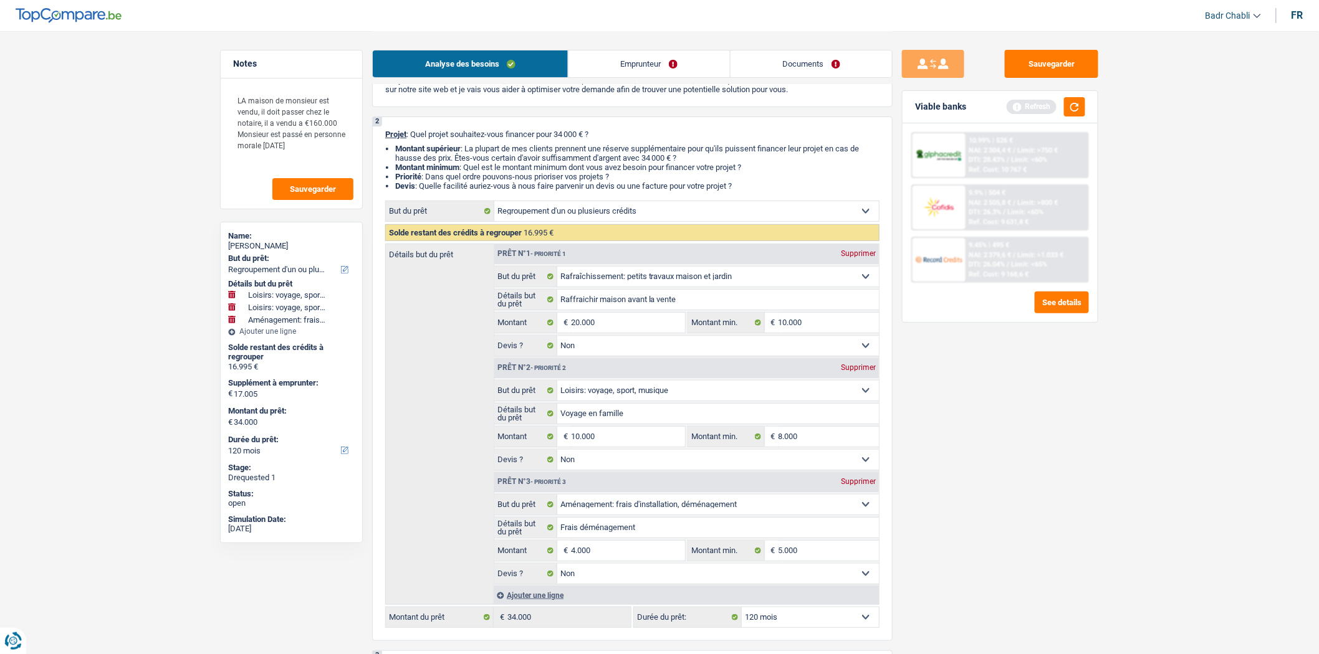
select select "movingOrInstallation"
type input "Frais déménagement"
type input "4.000"
type input "5.000"
type input "14.000"
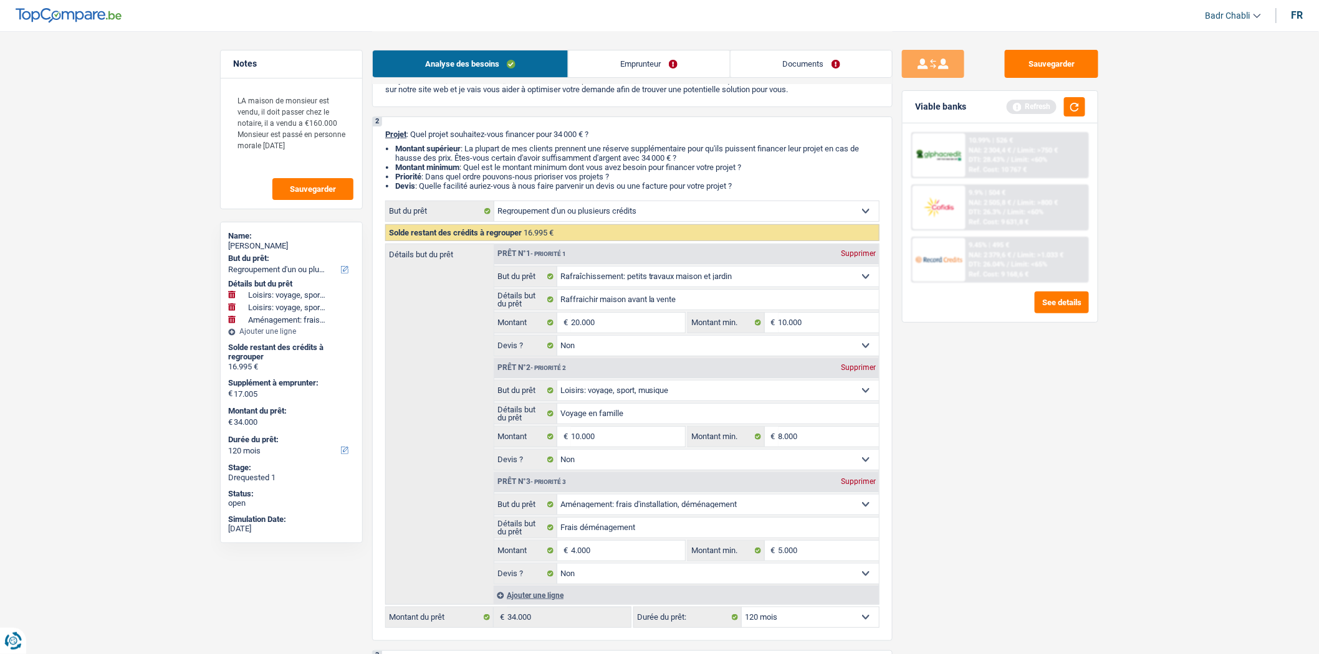
select select "60"
select select "hobbies"
type input "Voyage en famille"
type input "10.000"
type input "8.000"
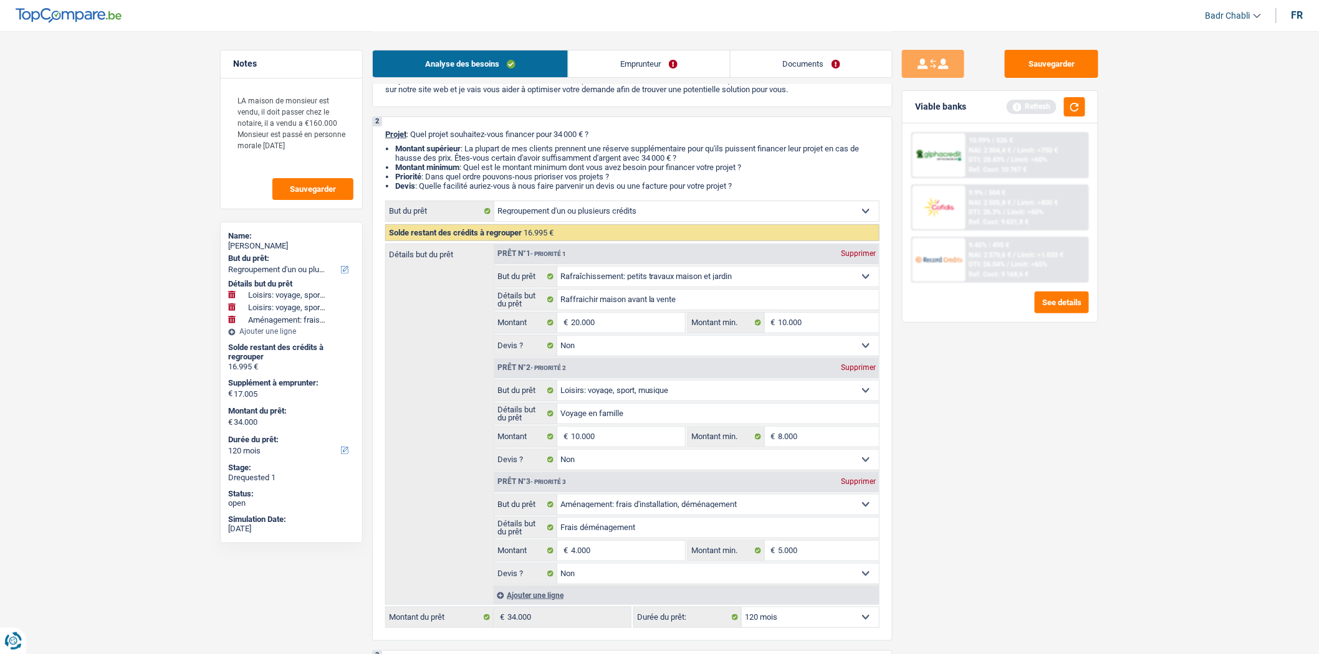
select select "movingOrInstallation"
type input "Frais déménagement"
type input "4.000"
type input "5.000"
type input "14.000"
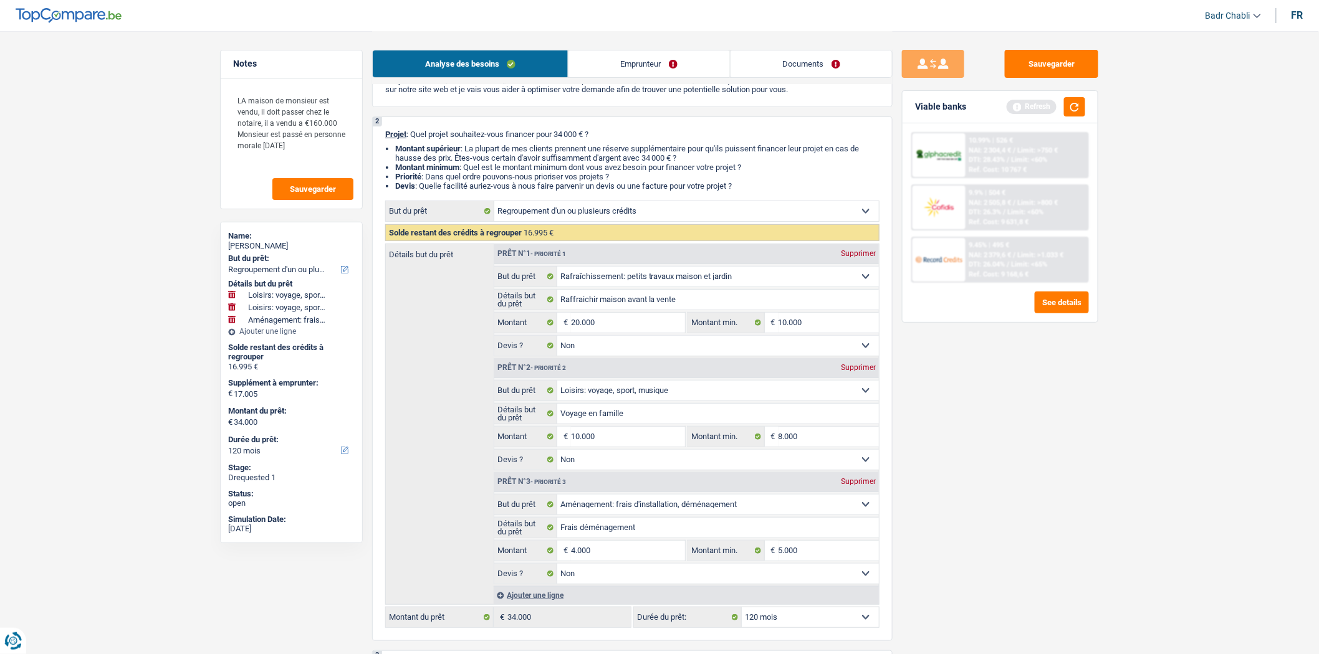
select select "60"
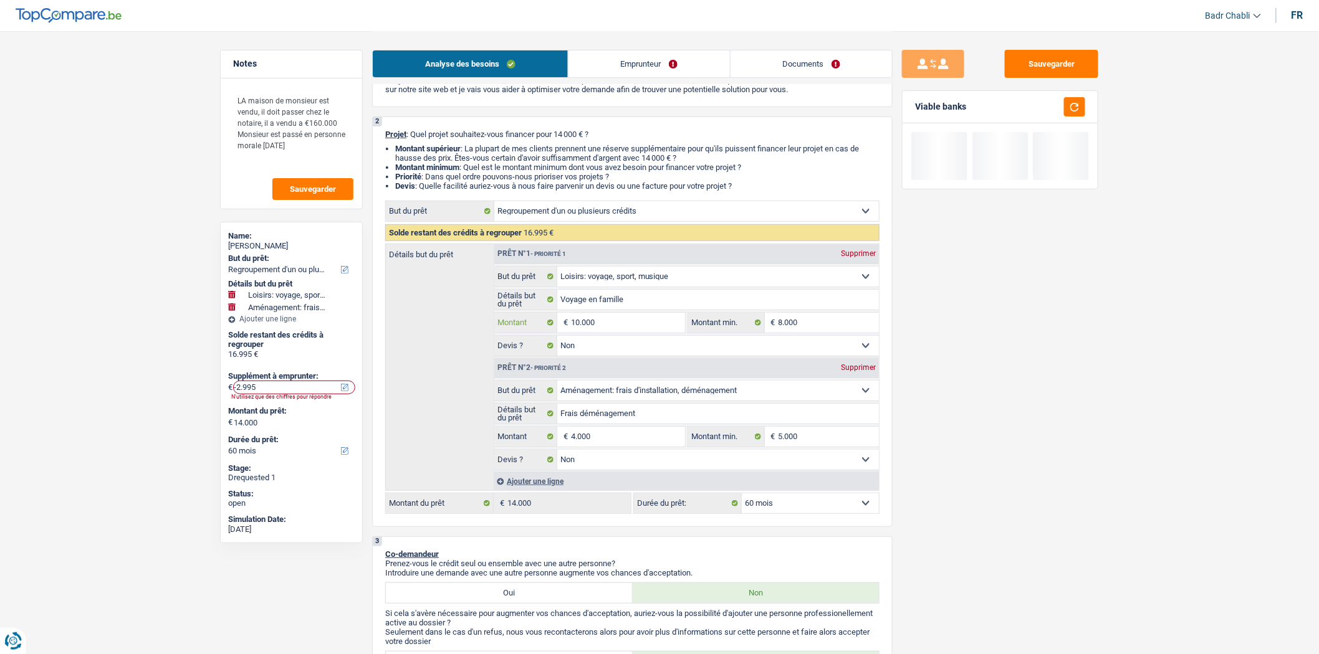
click at [611, 327] on input "10.000" at bounding box center [628, 323] width 114 height 20
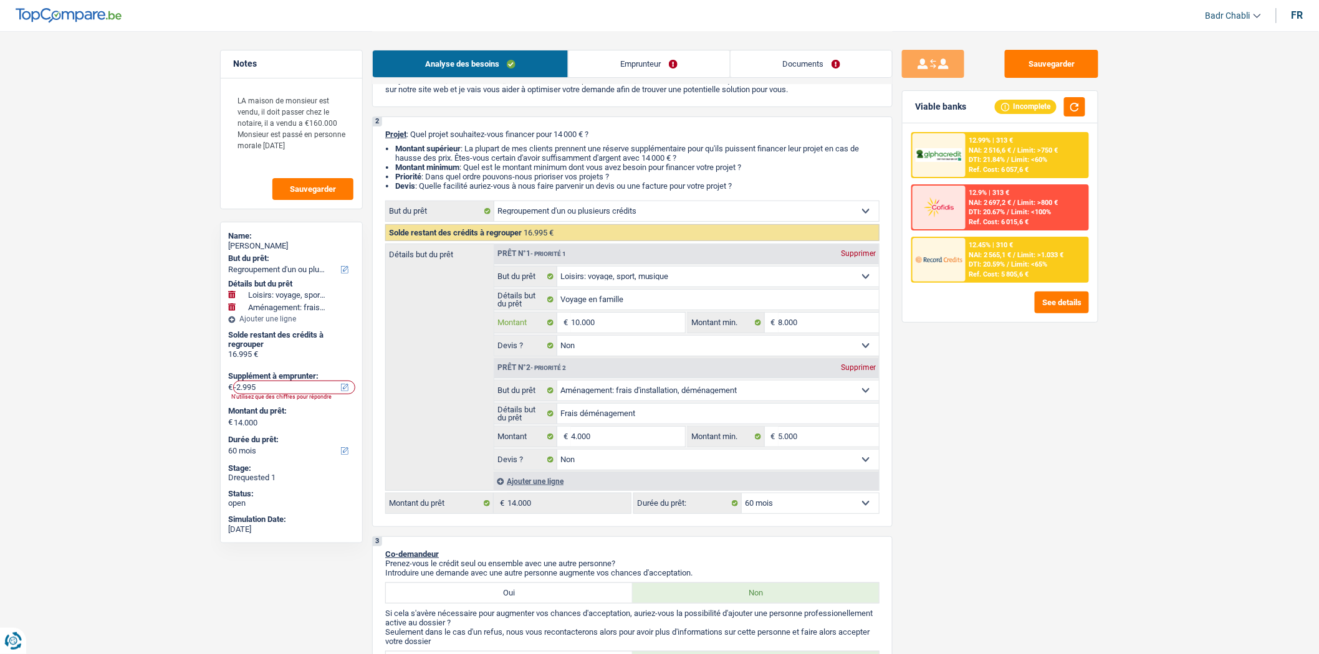
type input "2"
type input "20"
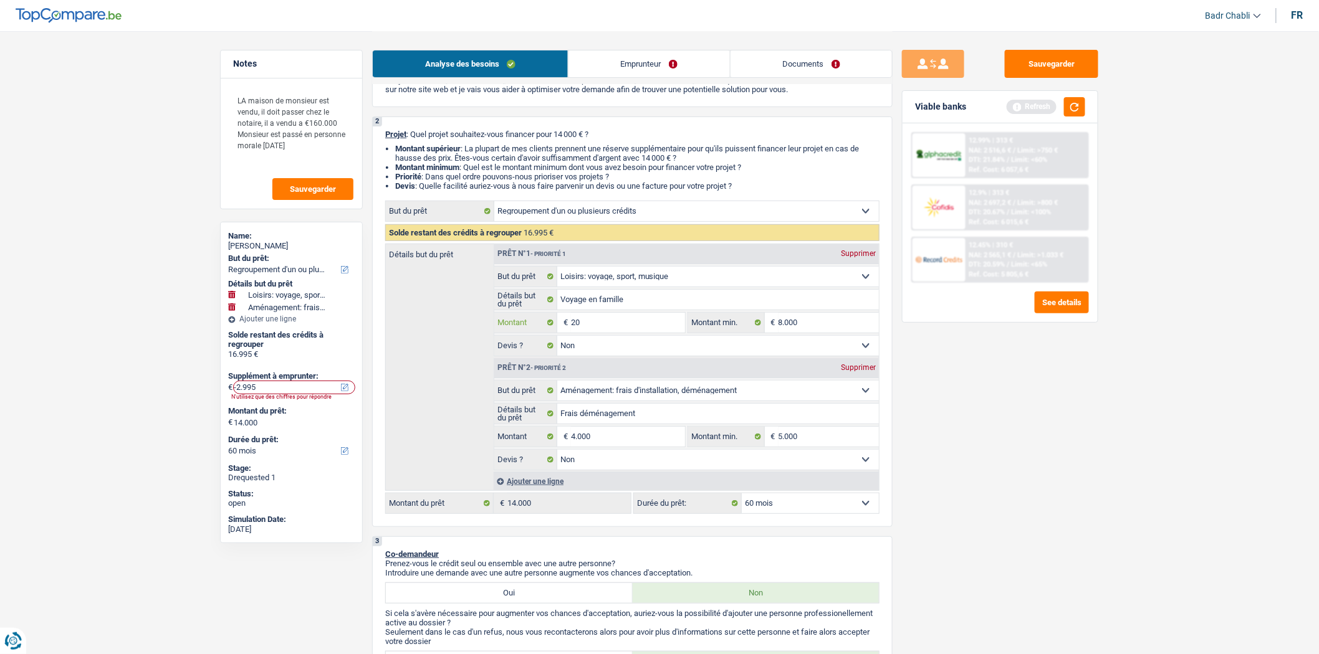
type input "200"
type input "2.000"
type input "20.000"
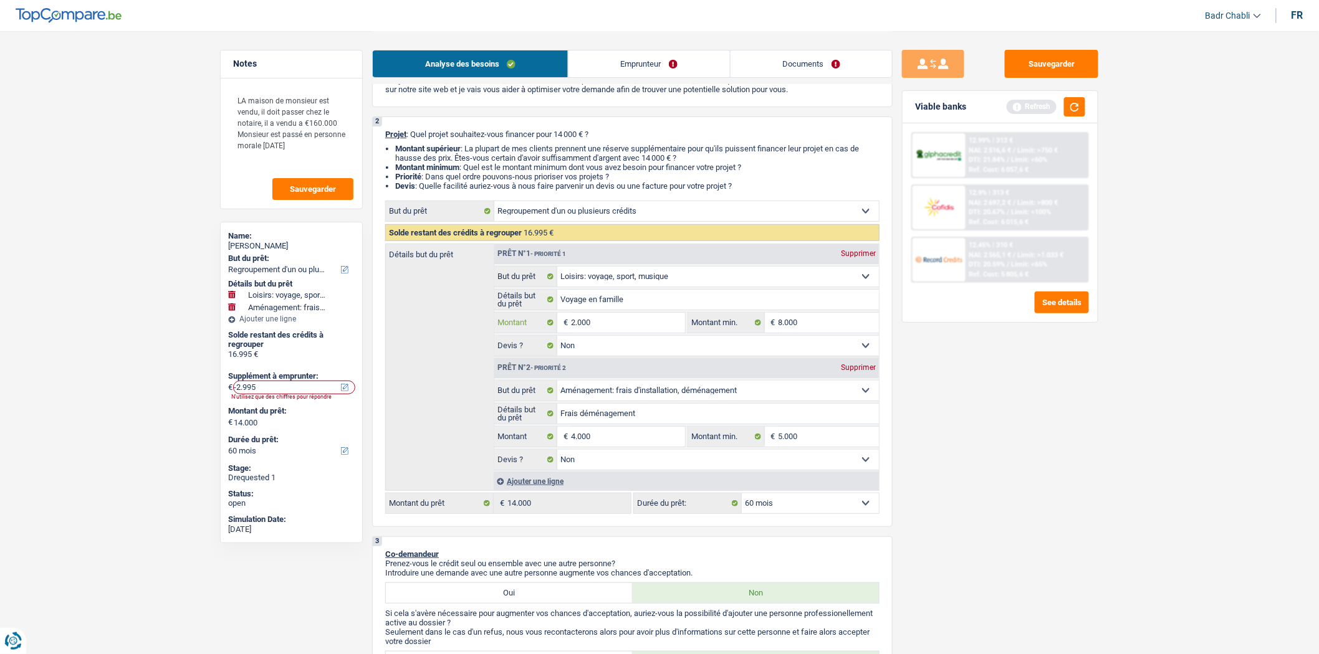
type input "20.000"
type input "7.005"
type input "24.000"
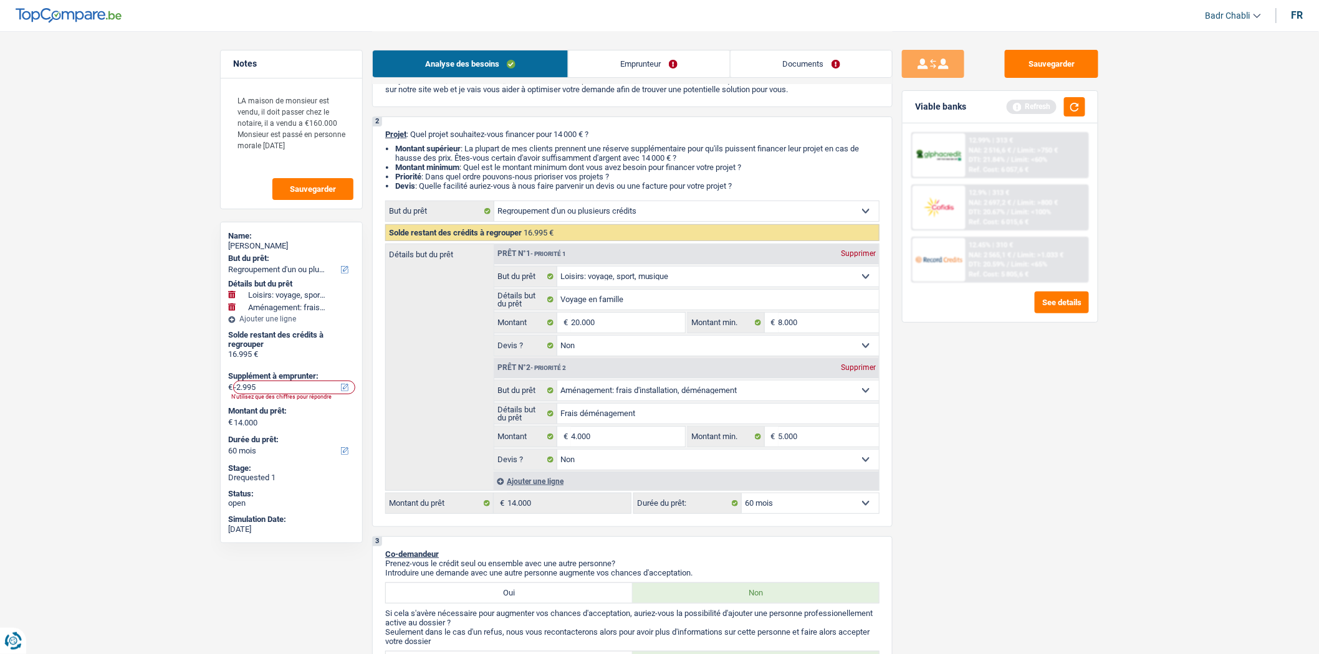
type input "24.000"
click at [988, 379] on div "Sauvegarder Viable banks Refresh 12.99% | 313 € NAI: 2 516,6 € / Limit: >750 € …" at bounding box center [999, 342] width 215 height 585
select select "120"
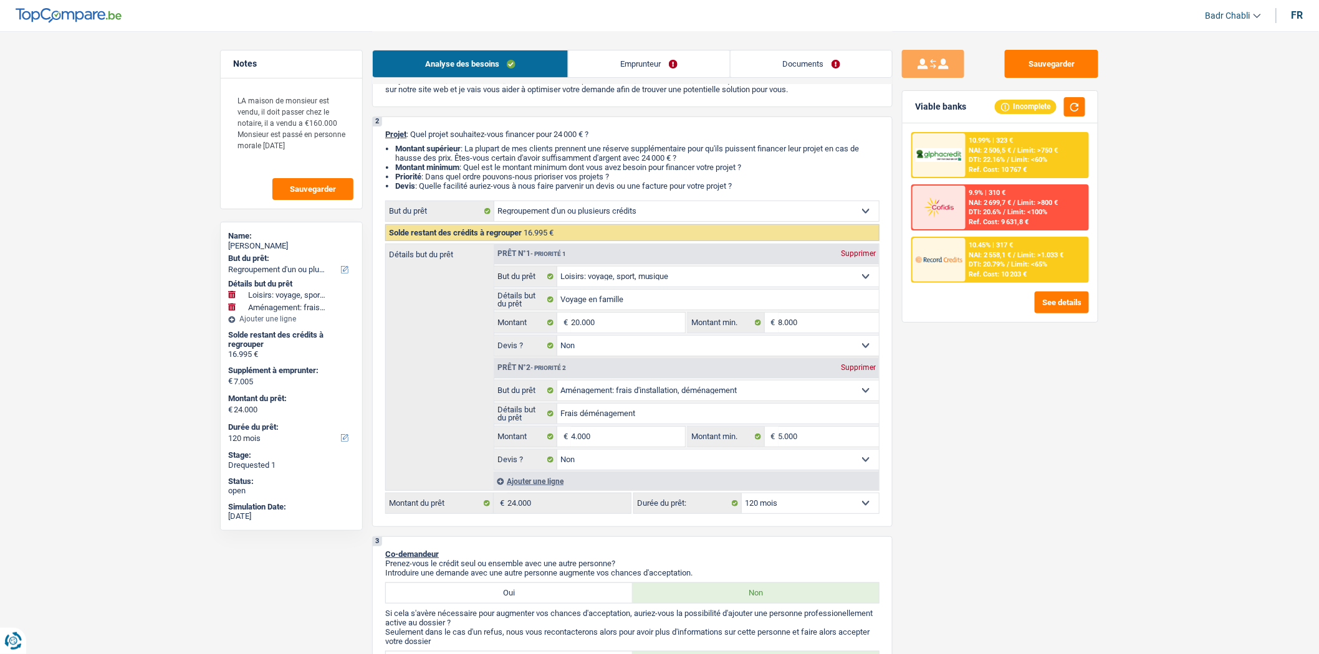
click at [1049, 402] on div "Sauvegarder Viable banks Incomplete 10.99% | 323 € NAI: 2 506,5 € / Limit: >750…" at bounding box center [999, 342] width 215 height 585
click at [993, 337] on div "Sauvegarder Viable banks Incomplete 10.99% | 323 € NAI: 2 506,5 € / Limit: >750…" at bounding box center [999, 342] width 215 height 585
click at [601, 442] on input "4.000" at bounding box center [628, 437] width 114 height 20
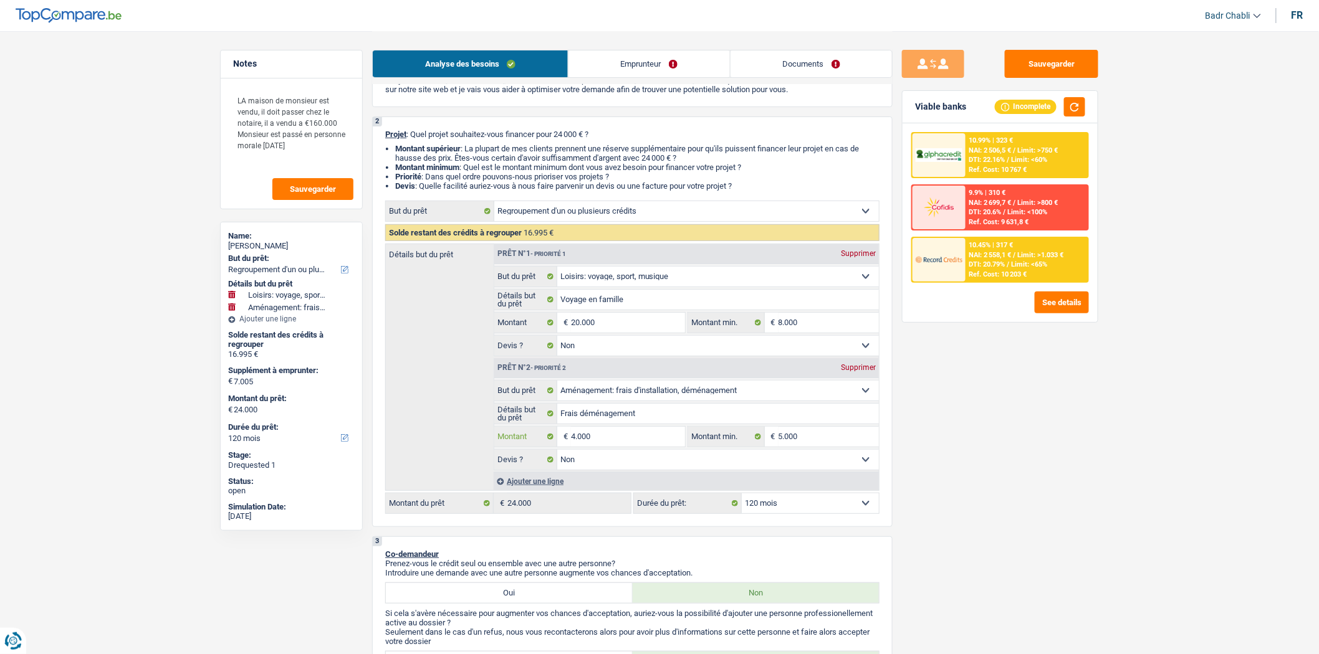
type input "2"
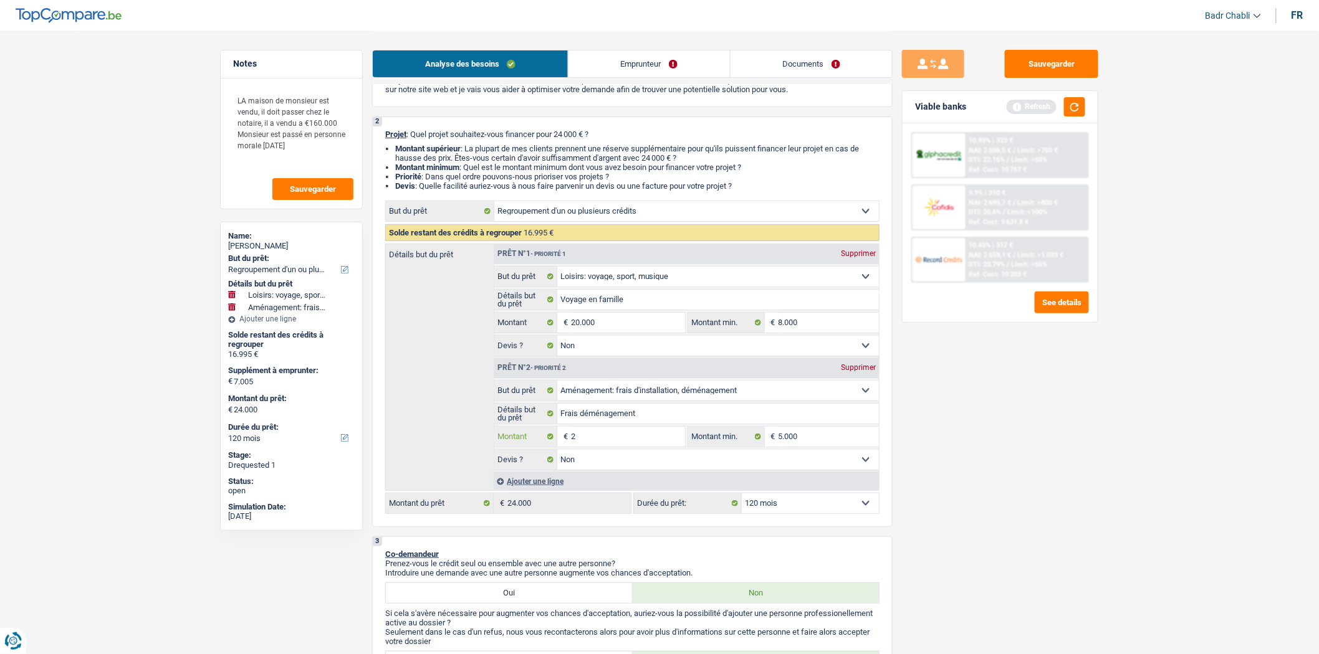
type input "25"
type input "250"
type input "2.500"
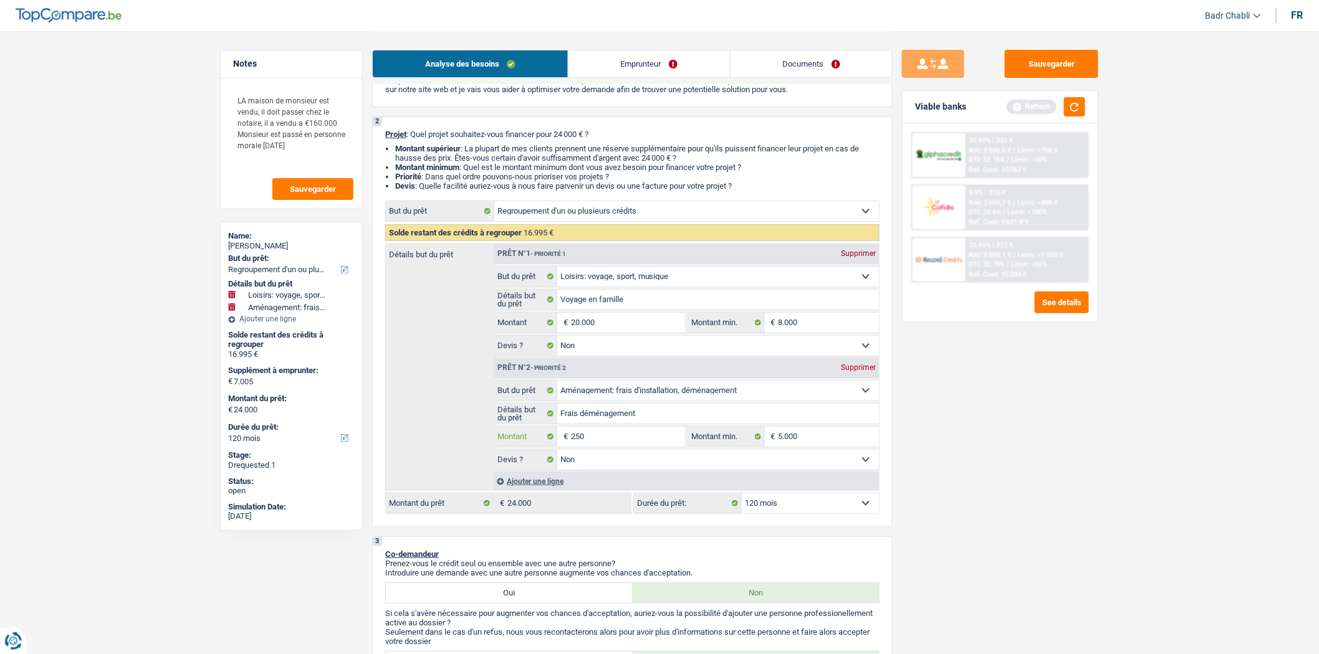
type input "2.500"
type input "25.000"
type input "28.005"
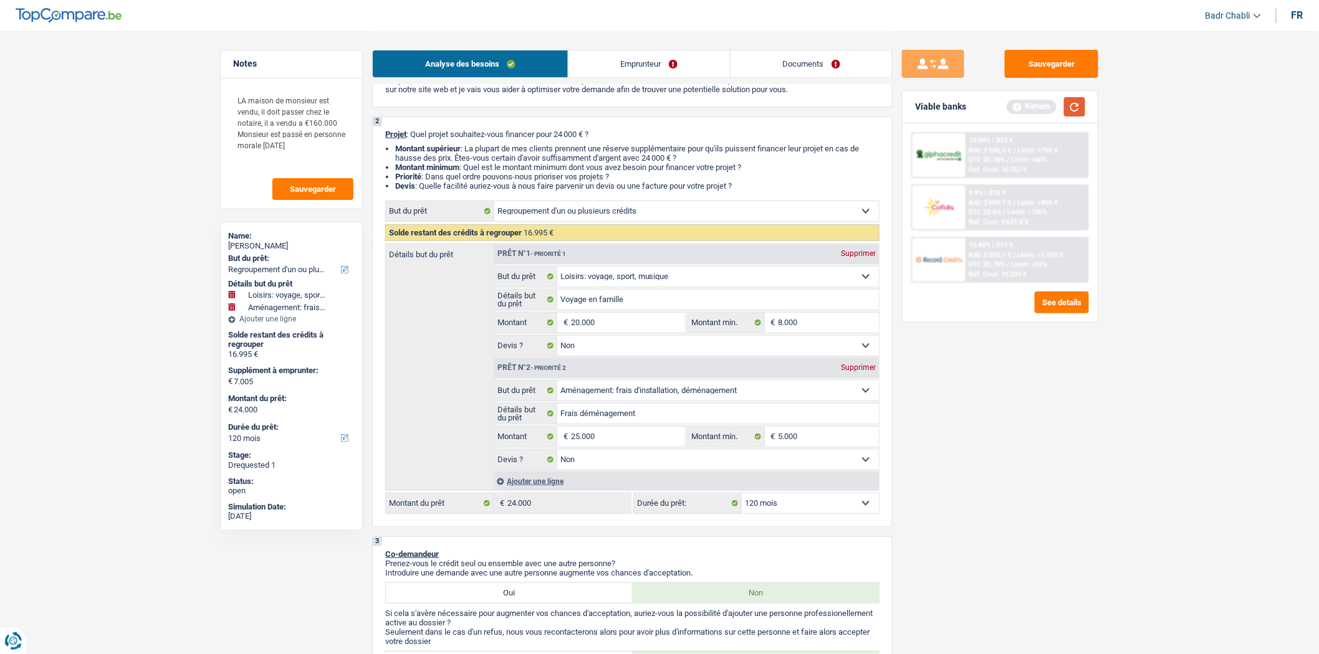
type input "45.000"
click at [1081, 100] on button "button" at bounding box center [1074, 106] width 21 height 19
select select "144"
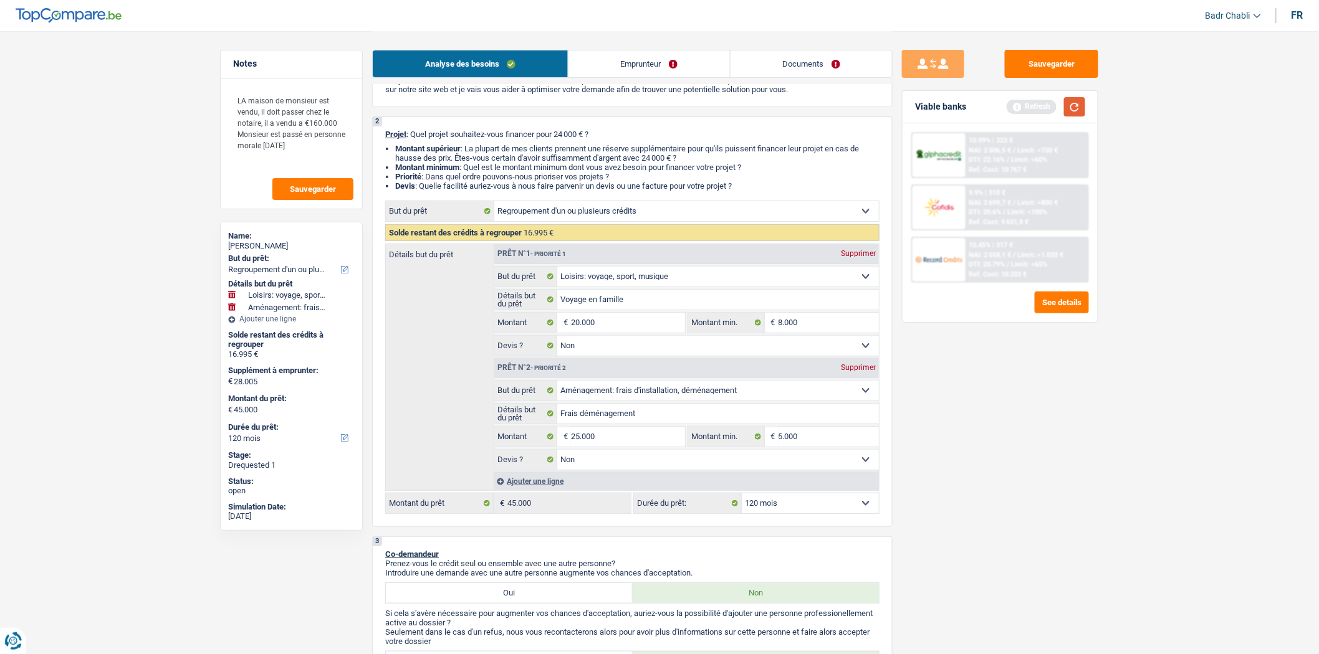
select select "144"
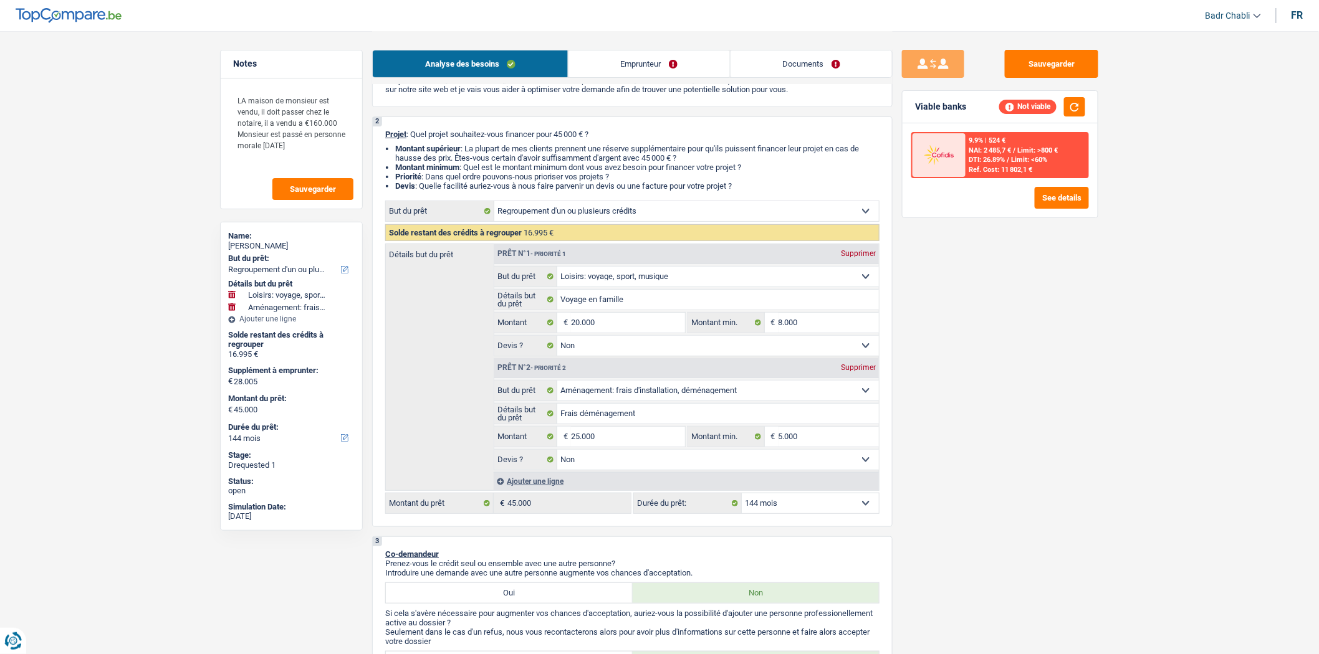
click at [801, 502] on select "12 mois 18 mois 24 mois 30 mois 36 mois 42 mois 48 mois 60 mois 72 mois 84 mois…" at bounding box center [810, 504] width 137 height 20
select select "120"
click at [742, 498] on select "12 mois 18 mois 24 mois 30 mois 36 mois 42 mois 48 mois 60 mois 72 mois 84 mois…" at bounding box center [810, 504] width 137 height 20
select select "120"
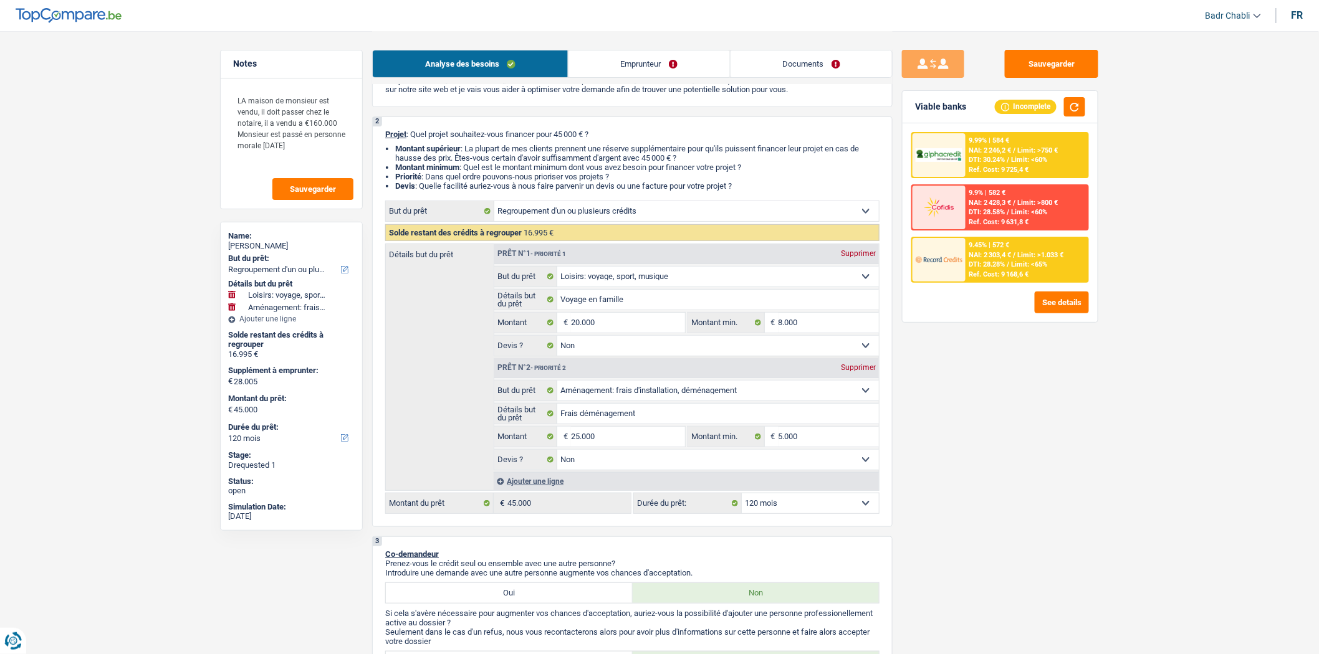
click at [611, 439] on input "25.000" at bounding box center [628, 437] width 114 height 20
type input "5"
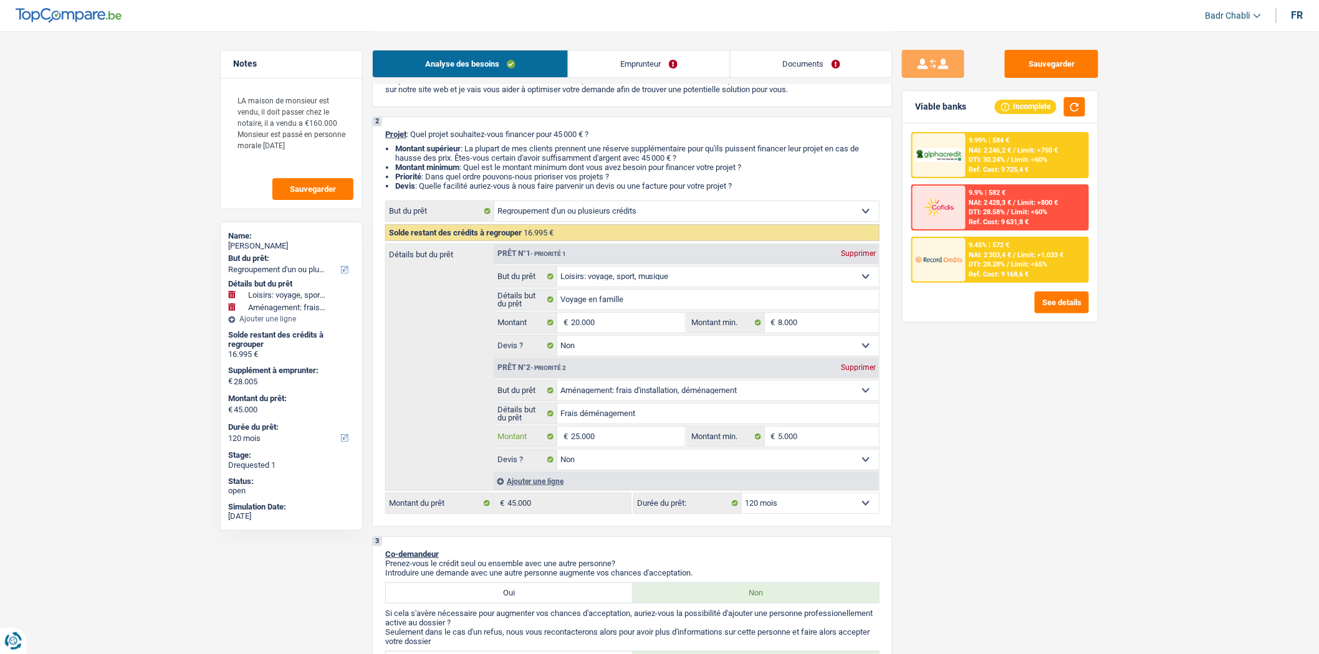
type input "5"
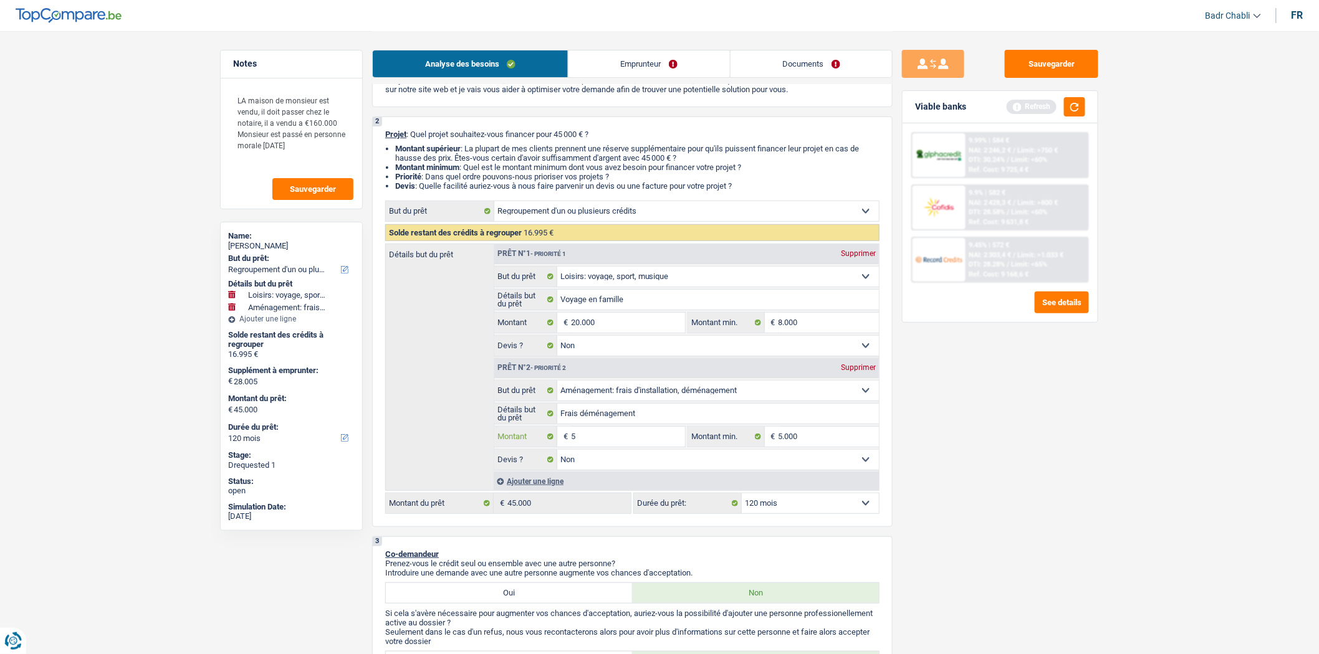
type input "50"
type input "500"
type input "5.000"
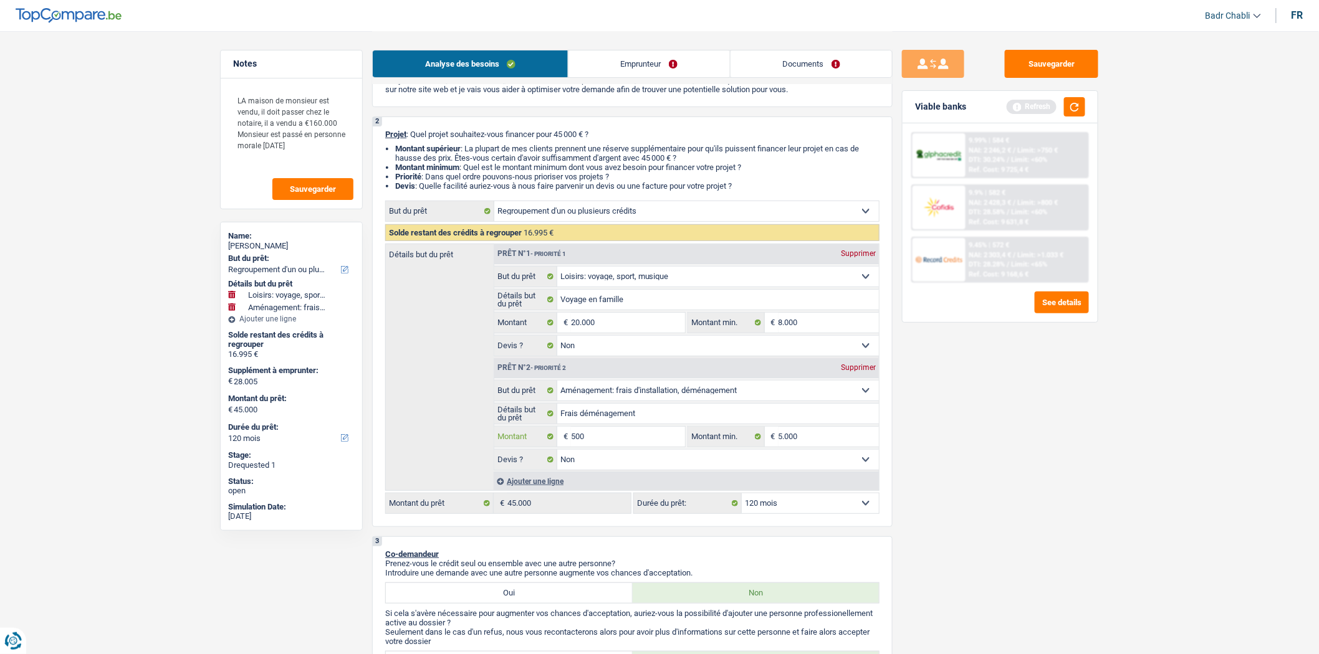
type input "5.000"
type input "8.005"
type input "25.000"
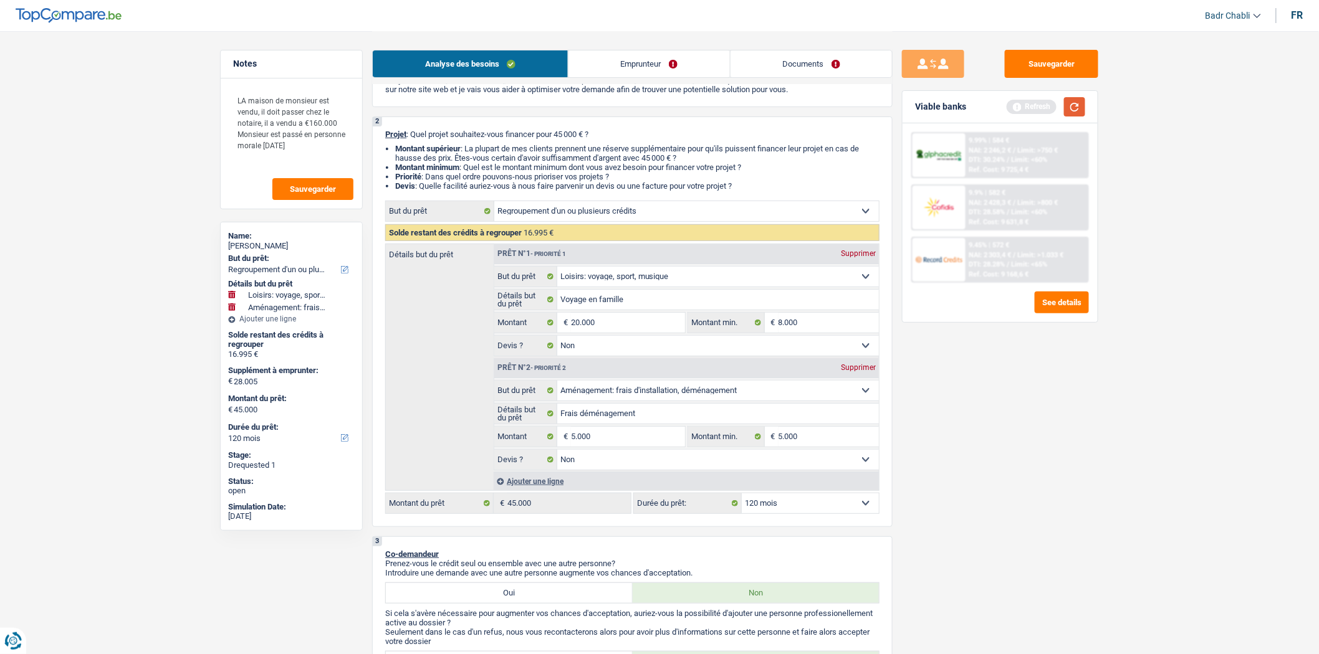
type input "25.000"
click at [1083, 102] on button "button" at bounding box center [1074, 106] width 21 height 19
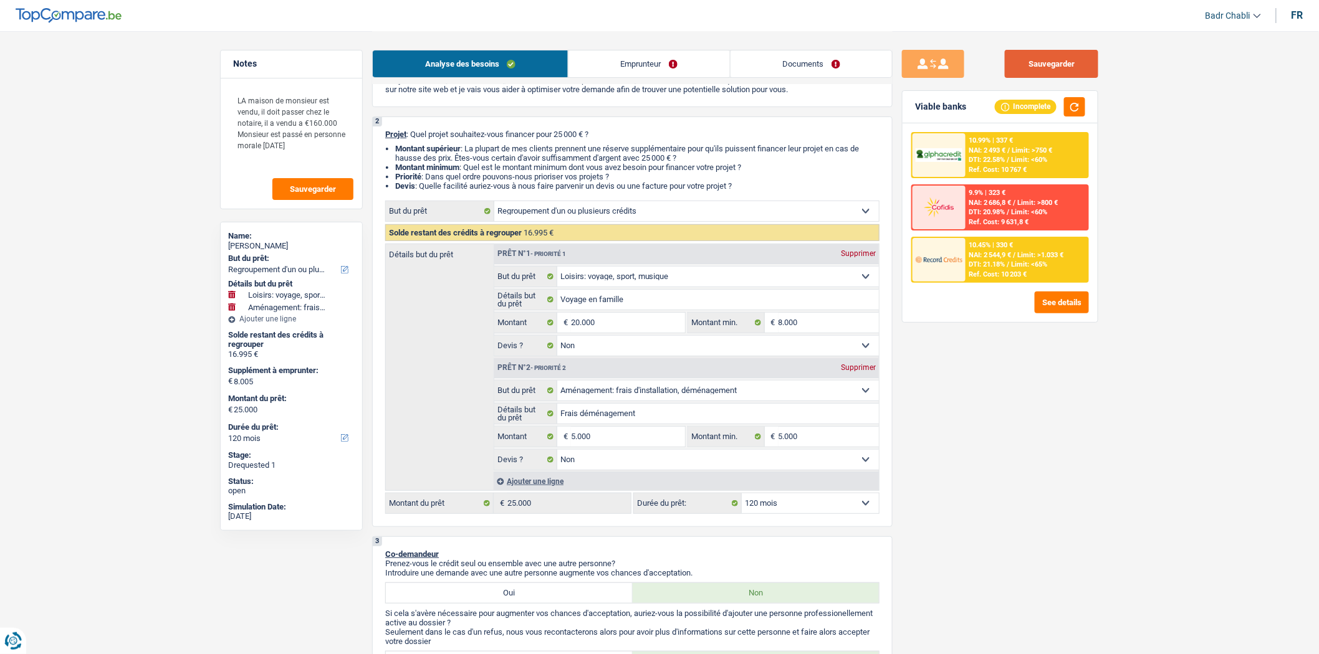
click at [1085, 69] on button "Sauvegarder" at bounding box center [1051, 64] width 93 height 28
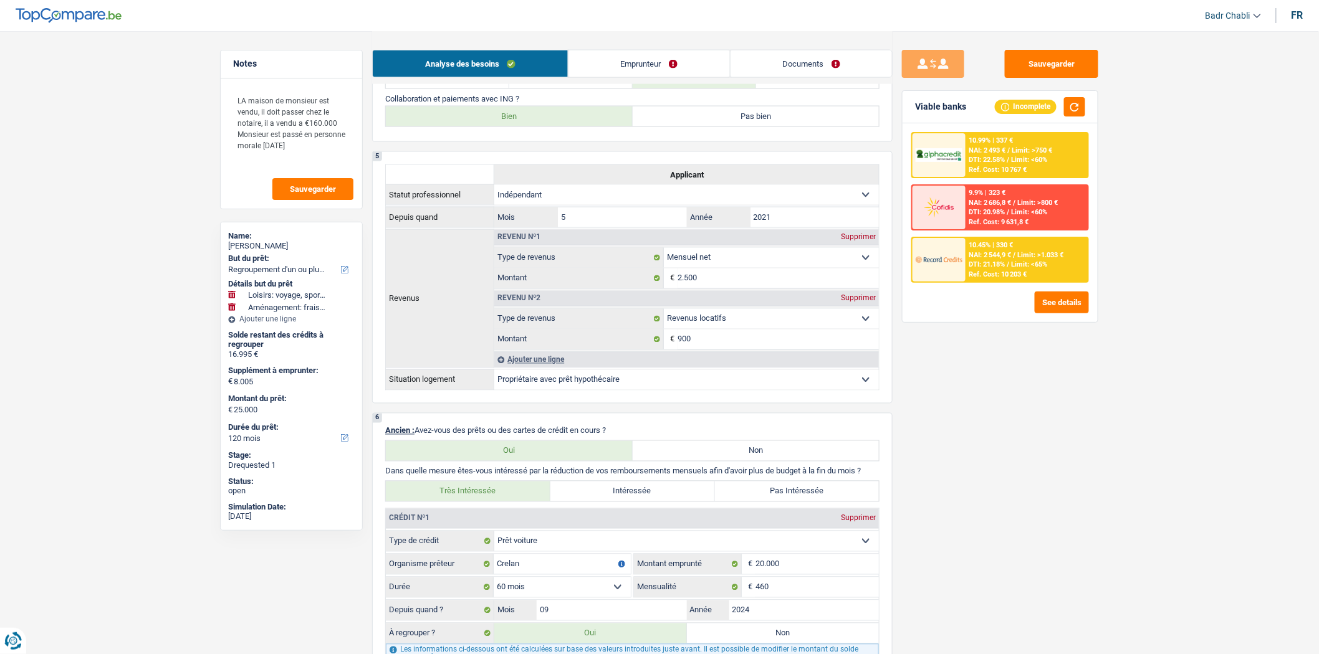
scroll to position [1038, 0]
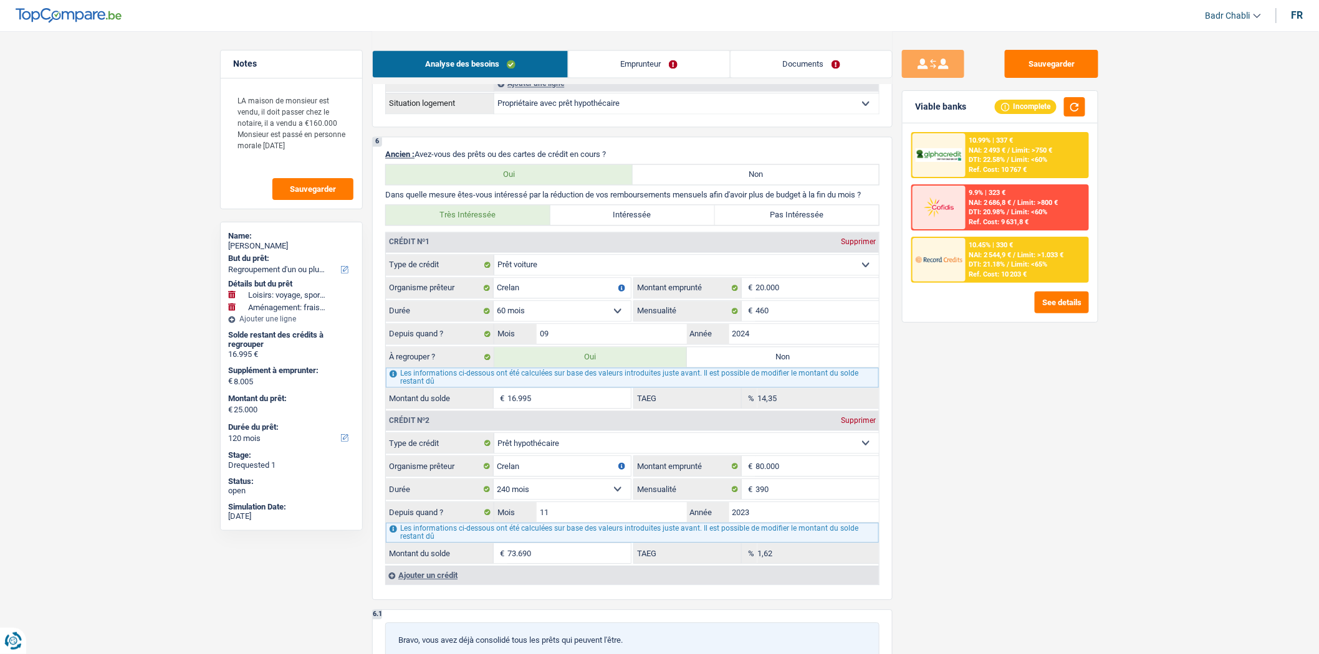
click at [755, 366] on label "Non" at bounding box center [783, 357] width 193 height 20
click at [755, 366] on input "Non" at bounding box center [783, 357] width 193 height 20
radio input "true"
select select "hobbies"
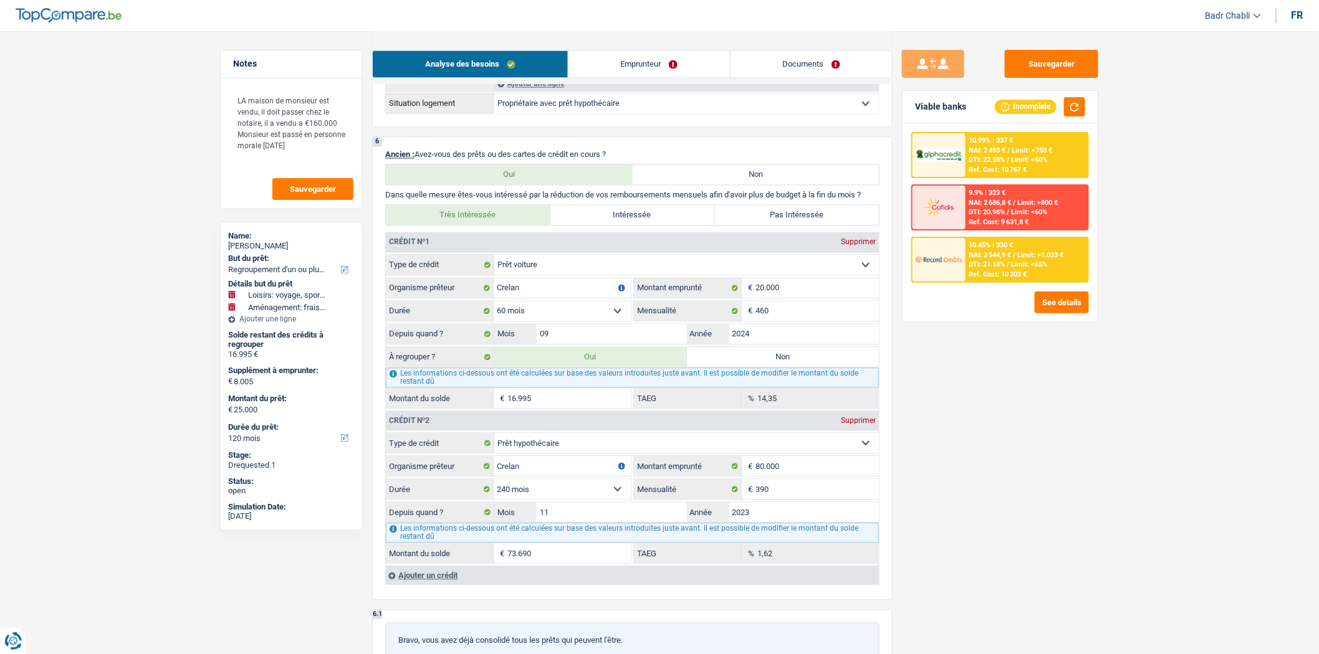
select select "hobbies"
radio input "false"
select select "hobbies"
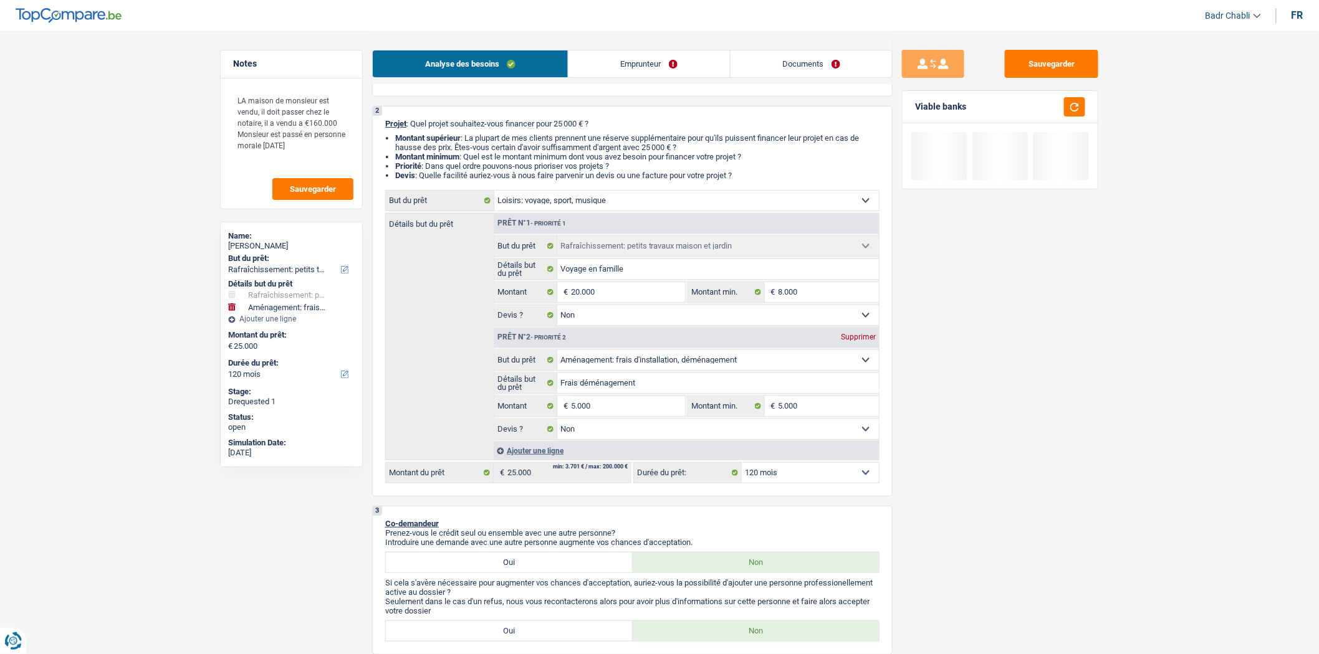
scroll to position [0, 0]
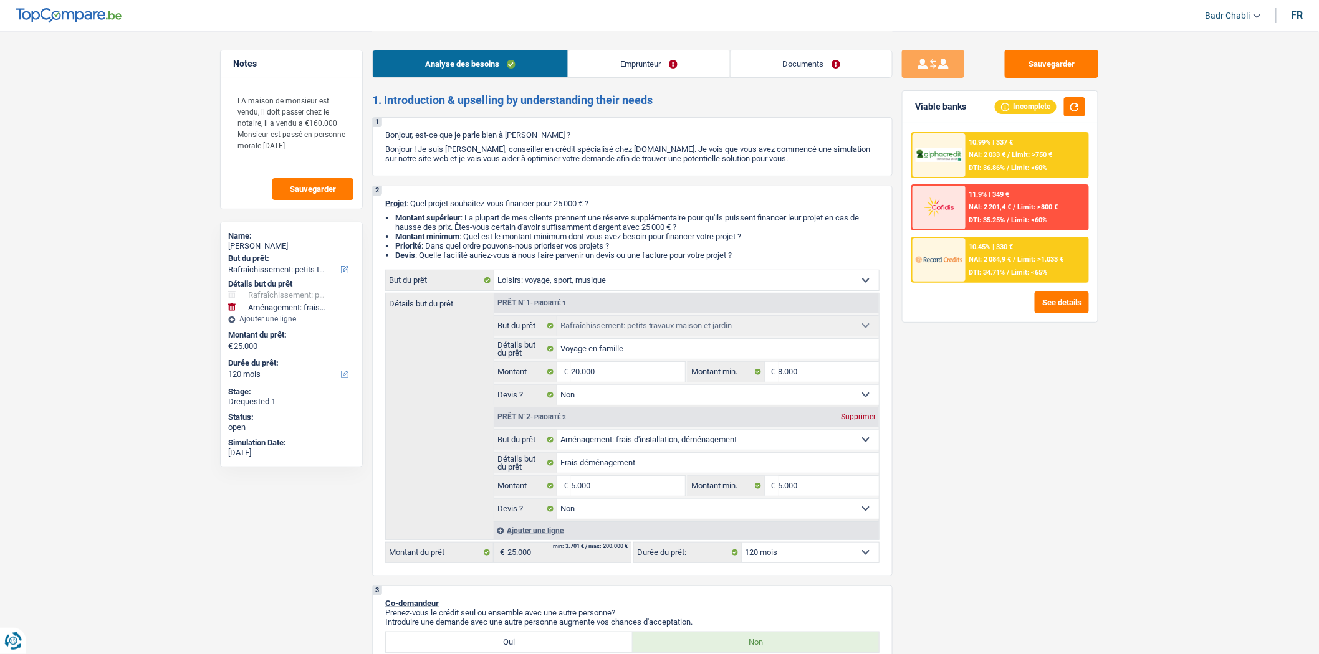
click at [539, 533] on div "Ajouter une ligne" at bounding box center [686, 531] width 385 height 18
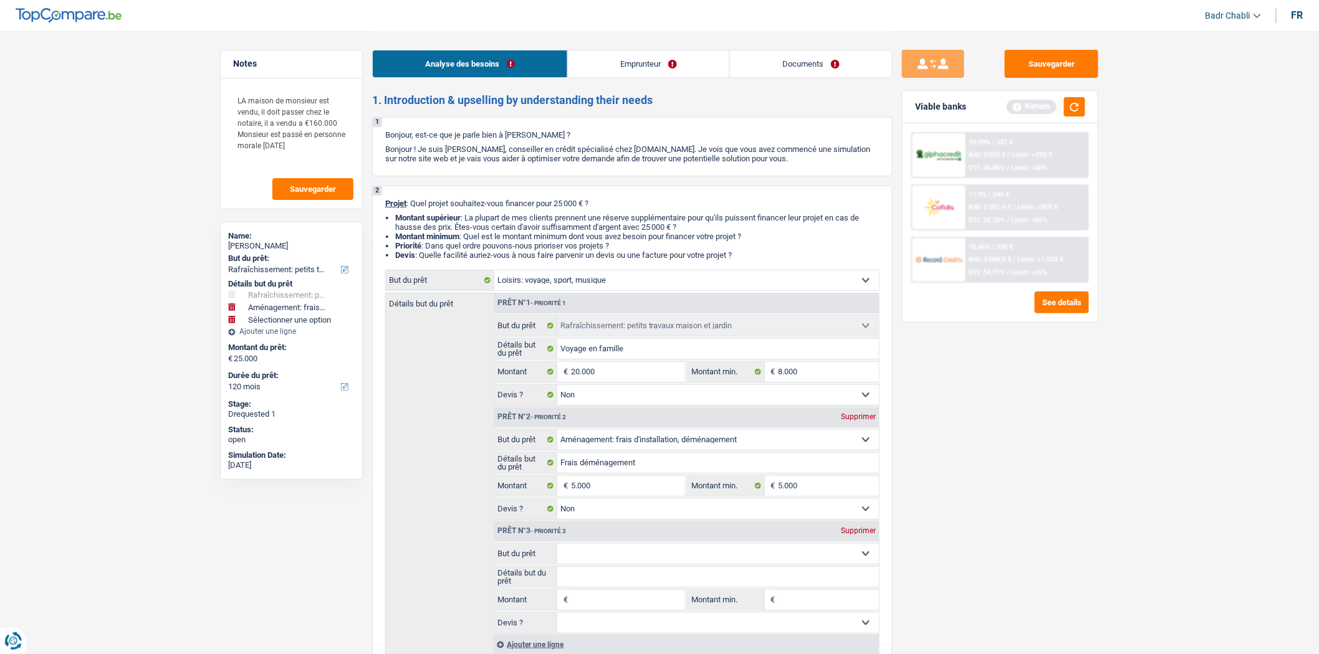
click at [595, 604] on input "Montant" at bounding box center [628, 600] width 114 height 20
click at [594, 558] on select "Confort maison: meubles, textile, peinture, électroménager, outillage non-profe…" at bounding box center [718, 554] width 322 height 20
select select "houseOrGarden"
click at [557, 548] on select "Confort maison: meubles, textile, peinture, électroménager, outillage non-profe…" at bounding box center [718, 554] width 322 height 20
select select "houseOrGarden"
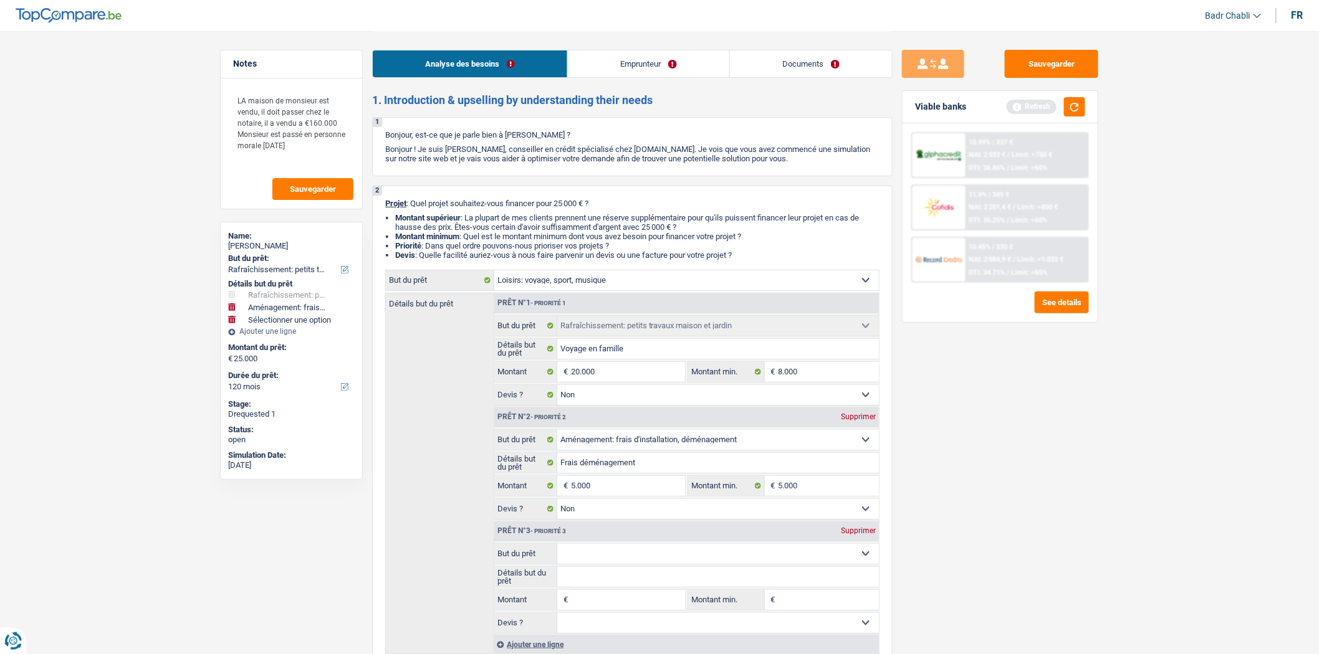
select select "houseOrGarden"
click at [633, 580] on input "Détails but du prêt" at bounding box center [718, 577] width 322 height 20
click at [278, 158] on textarea "LA maison de monsieur est vendu, il doit passer chez le notaire, il a vendu a €…" at bounding box center [291, 128] width 124 height 82
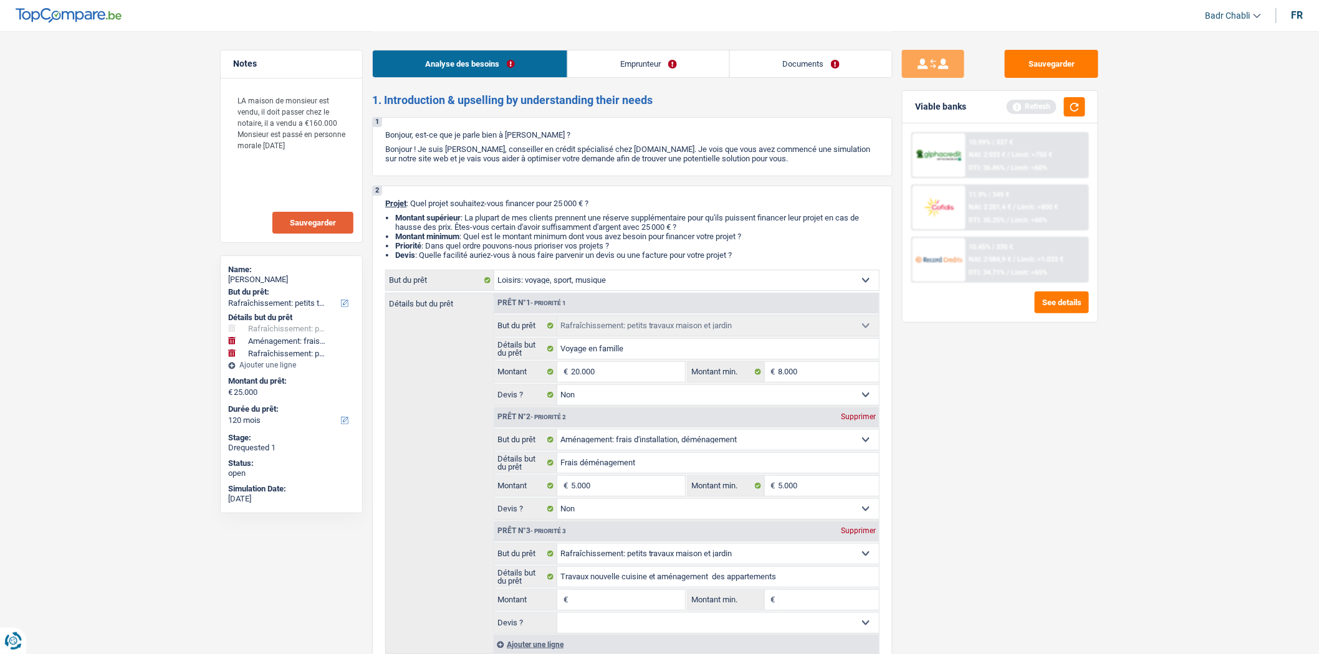
click at [317, 232] on button "Sauvegarder" at bounding box center [312, 223] width 81 height 22
drag, startPoint x: 289, startPoint y: 158, endPoint x: 176, endPoint y: 45, distance: 160.4
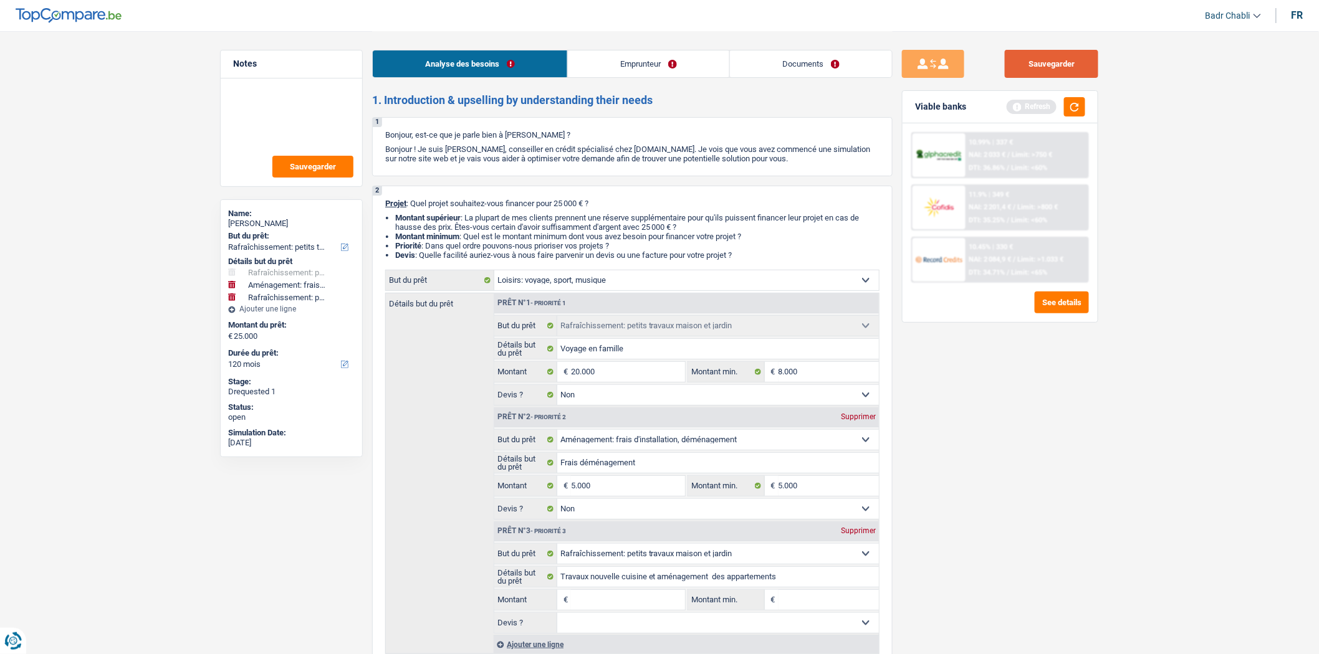
click at [1073, 67] on button "Sauvegarder" at bounding box center [1051, 64] width 93 height 28
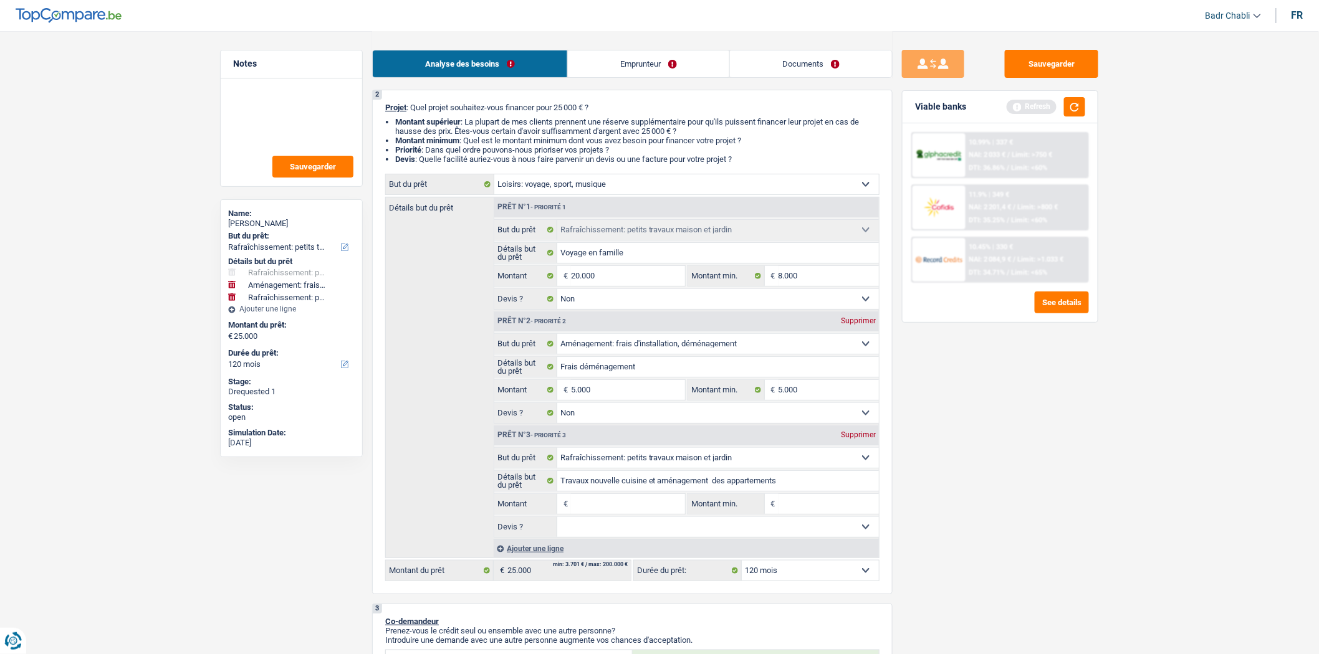
scroll to position [208, 0]
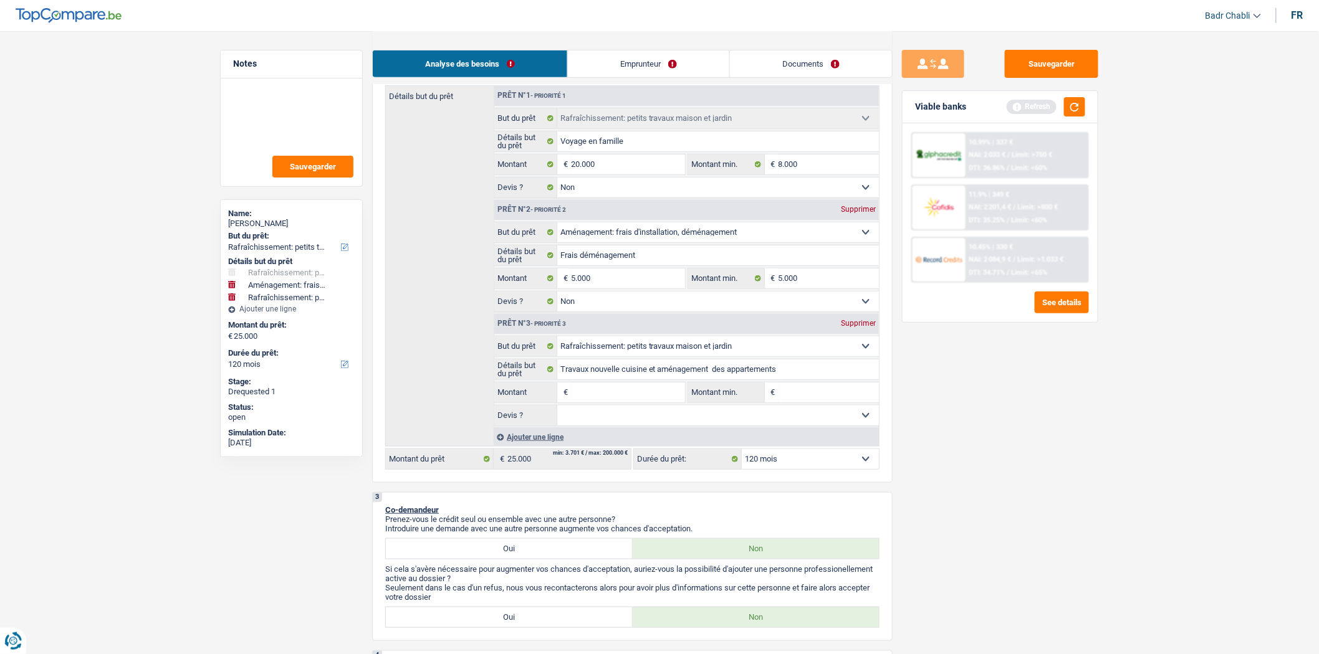
click at [642, 399] on input "Montant" at bounding box center [628, 393] width 114 height 20
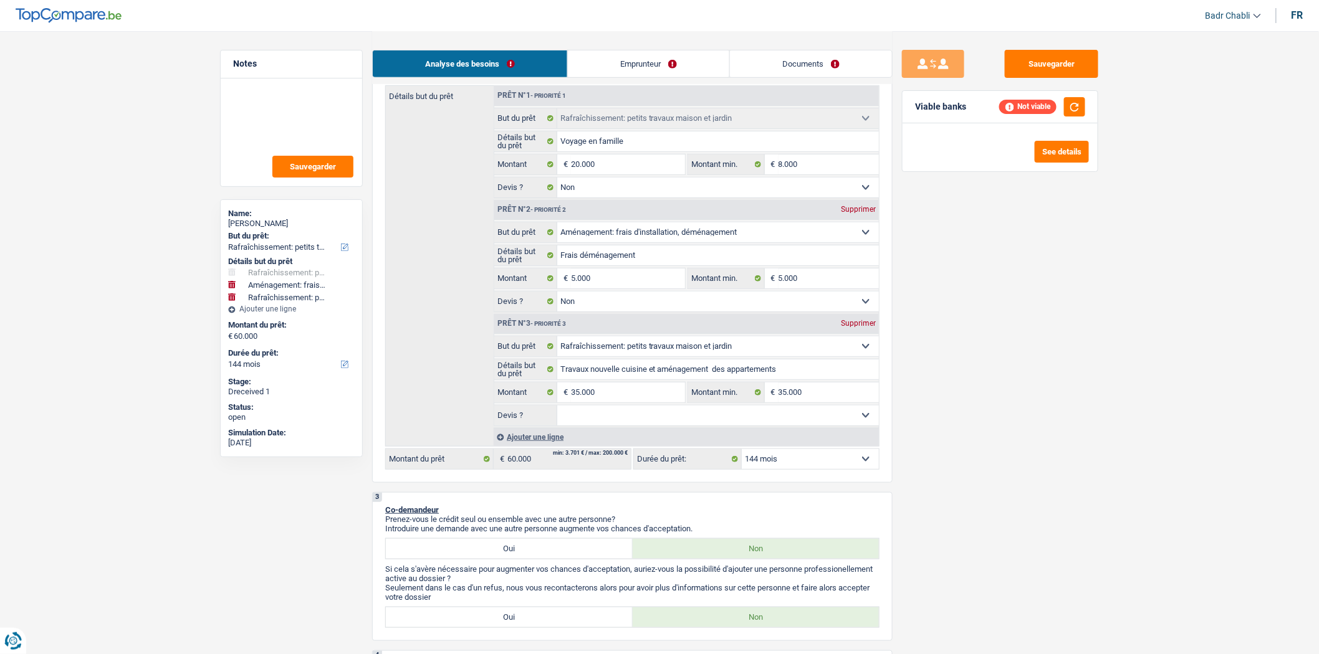
click at [739, 426] on select "Oui Non Non répondu Sélectionner une option" at bounding box center [718, 416] width 322 height 20
click at [557, 410] on select "Oui Non Non répondu Sélectionner une option" at bounding box center [718, 416] width 322 height 20
click at [794, 469] on select "12 mois 18 mois 24 mois 30 mois 36 mois 42 mois 48 mois 60 mois 72 mois 84 mois…" at bounding box center [810, 459] width 137 height 20
click at [742, 454] on select "12 mois 18 mois 24 mois 30 mois 36 mois 42 mois 48 mois 60 mois 72 mois 84 mois…" at bounding box center [810, 459] width 137 height 20
click at [1041, 61] on button "Sauvegarder" at bounding box center [1051, 64] width 93 height 28
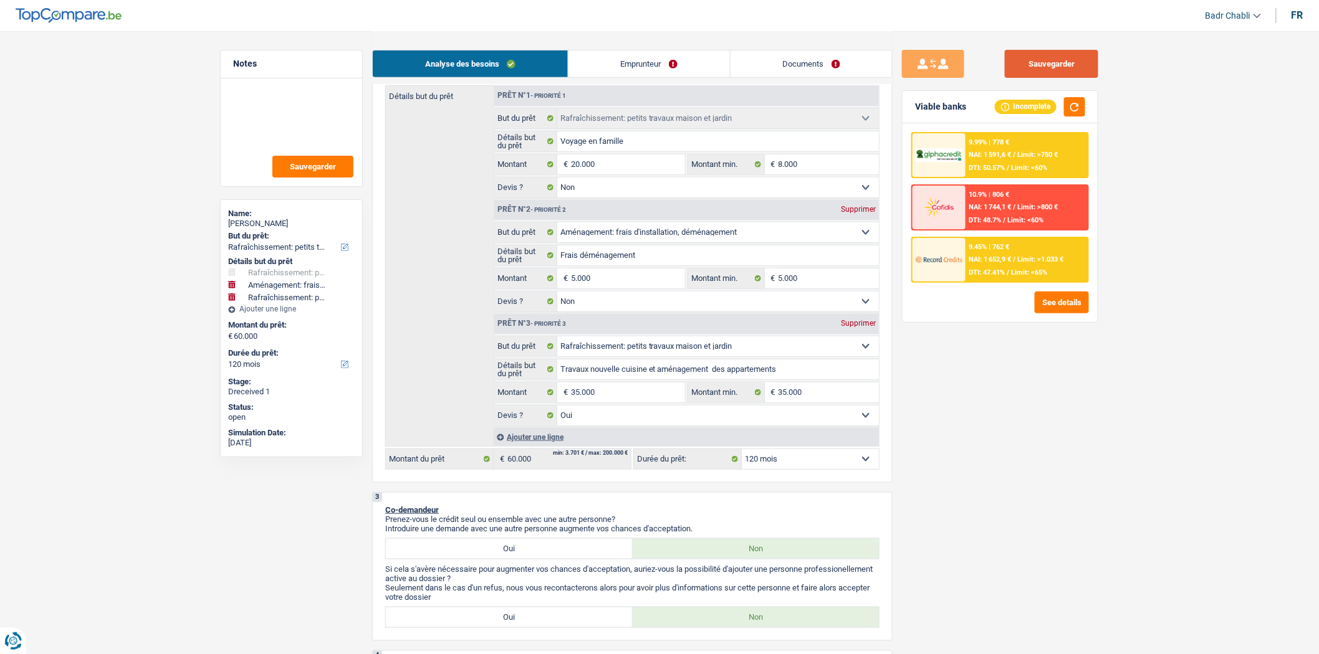
click at [1066, 66] on button "Sauvegarder" at bounding box center [1051, 64] width 93 height 28
click at [1064, 58] on button "Sauvegarder" at bounding box center [1051, 64] width 93 height 28
